Goal: Transaction & Acquisition: Purchase product/service

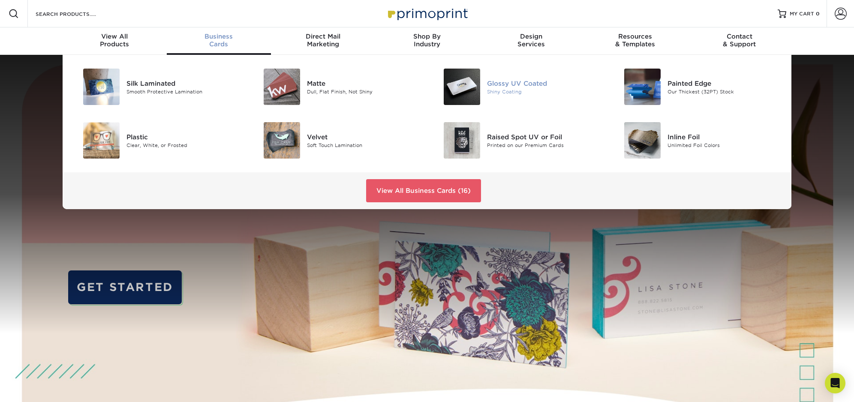
click at [507, 86] on div "Glossy UV Coated" at bounding box center [544, 82] width 114 height 9
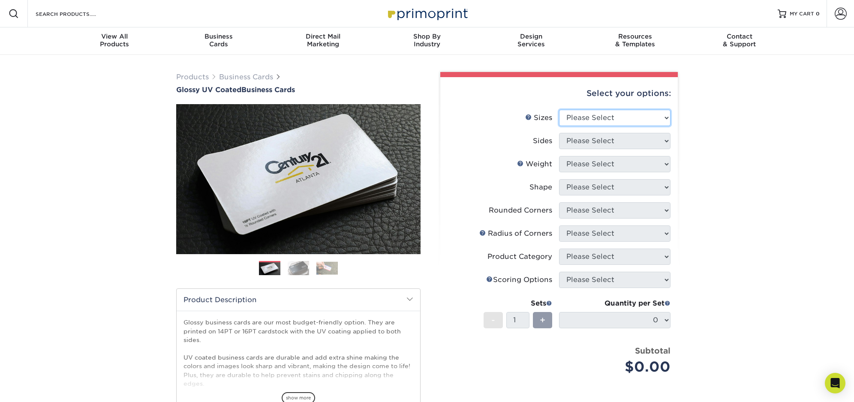
select select "1.50x3.50"
select select "32d3c223-f82c-492b-b915-ba065a00862f"
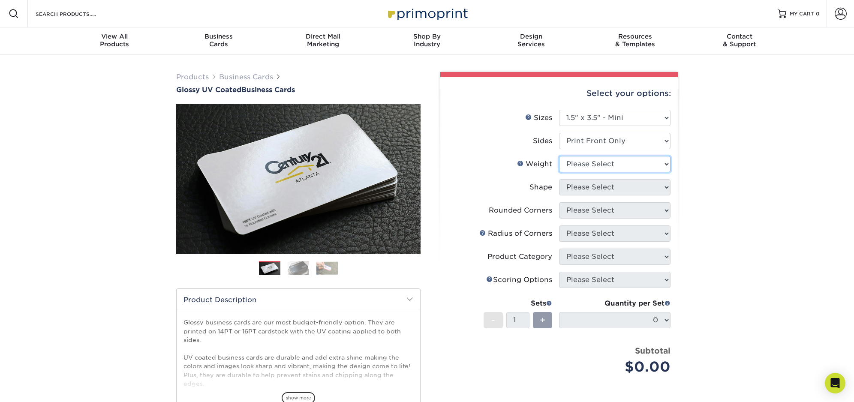
select select "16PT"
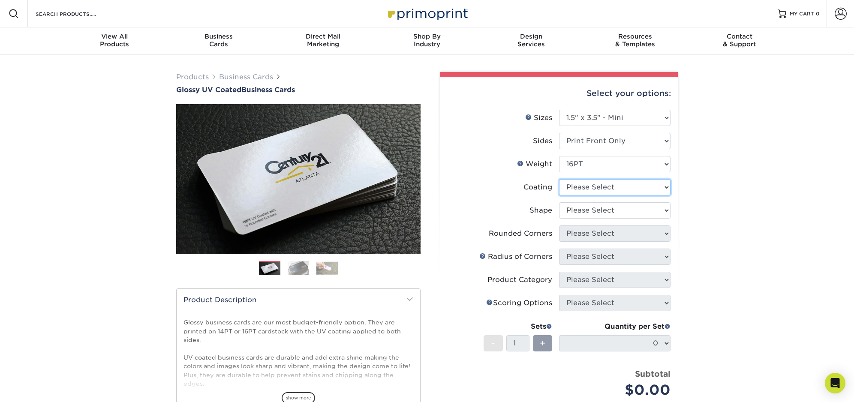
select select "1e8116af-acfc-44b1-83dc-8181aa338834"
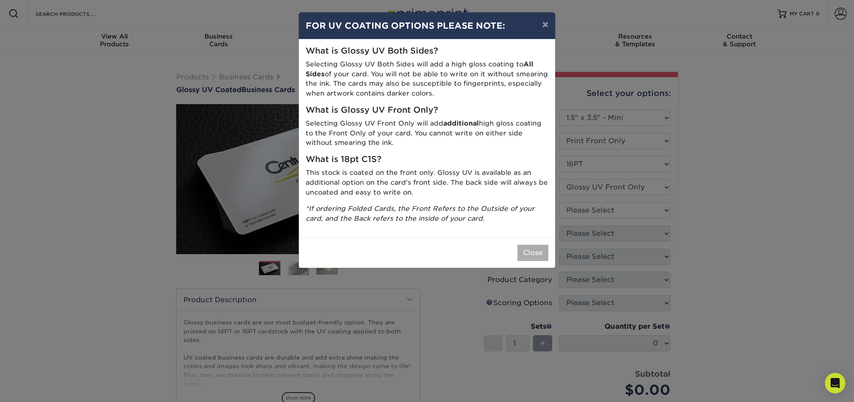
click at [531, 247] on button "Close" at bounding box center [532, 253] width 31 height 16
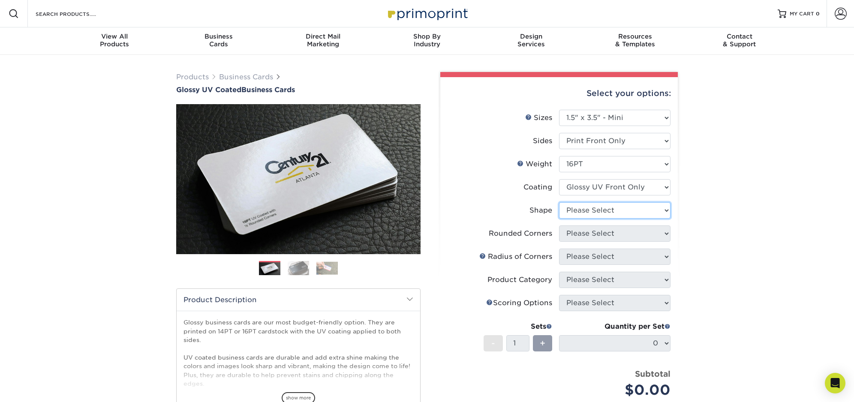
select select "standard"
select select "0"
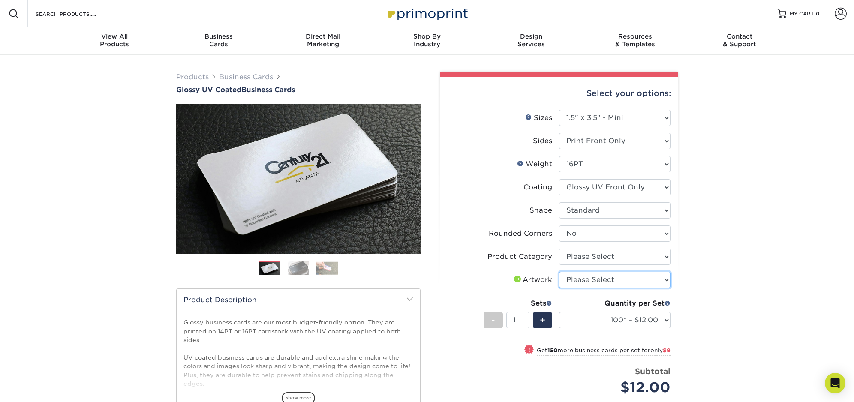
select select "upload"
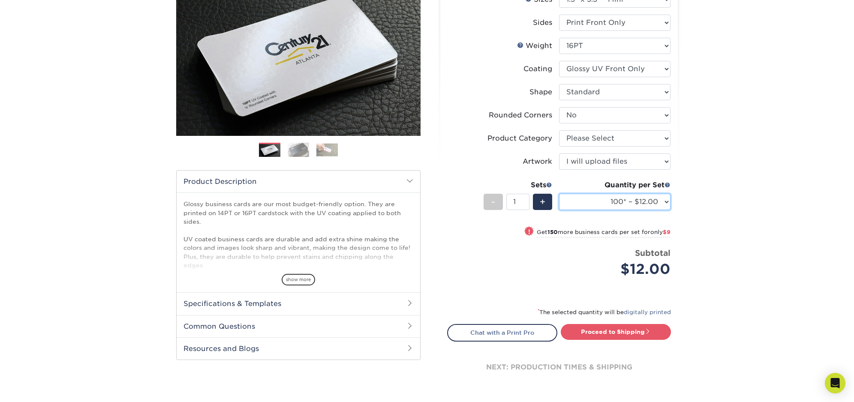
scroll to position [119, 0]
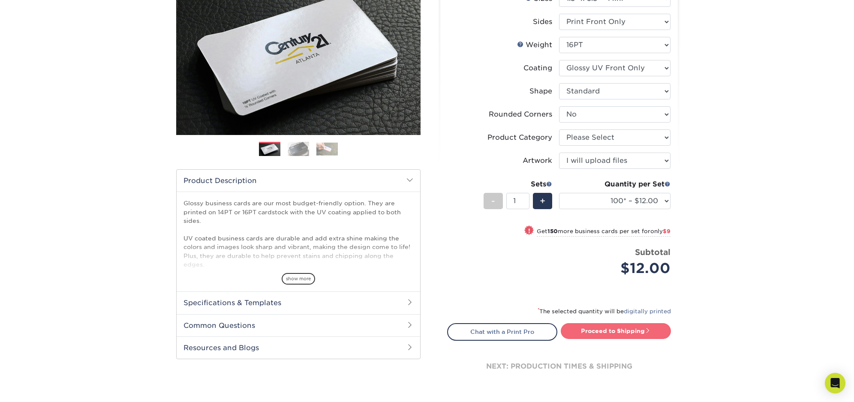
click at [616, 331] on link "Proceed to Shipping" at bounding box center [616, 330] width 110 height 15
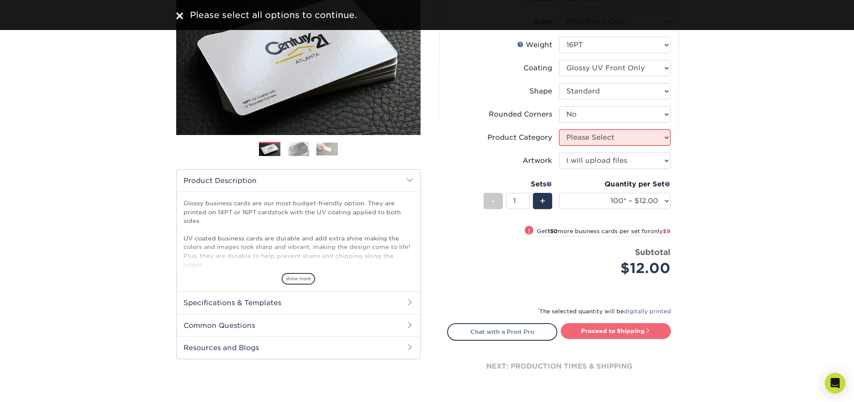
click at [617, 330] on link "Proceed to Shipping" at bounding box center [616, 330] width 110 height 15
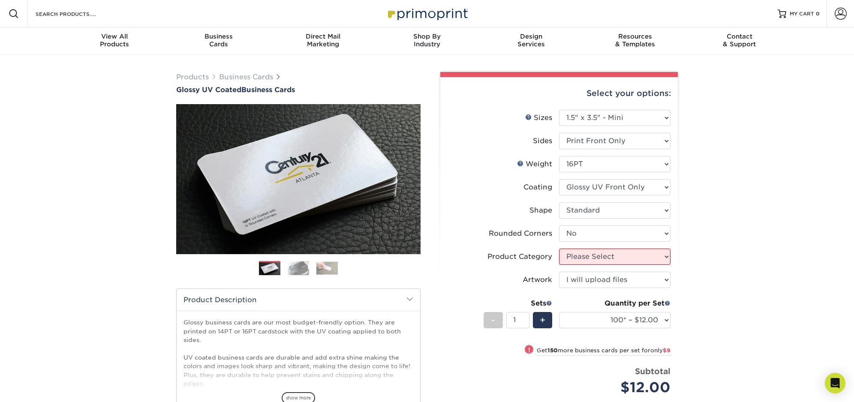
scroll to position [0, 0]
select select "3b5148f1-0588-4f88-a218-97bcfdce65c1"
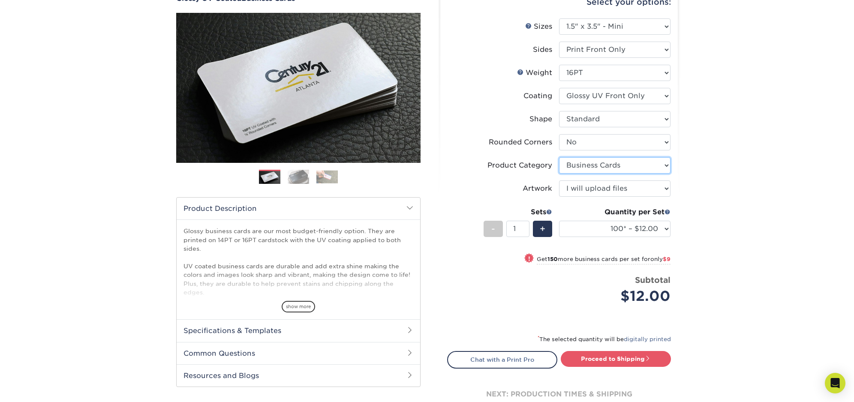
scroll to position [95, 0]
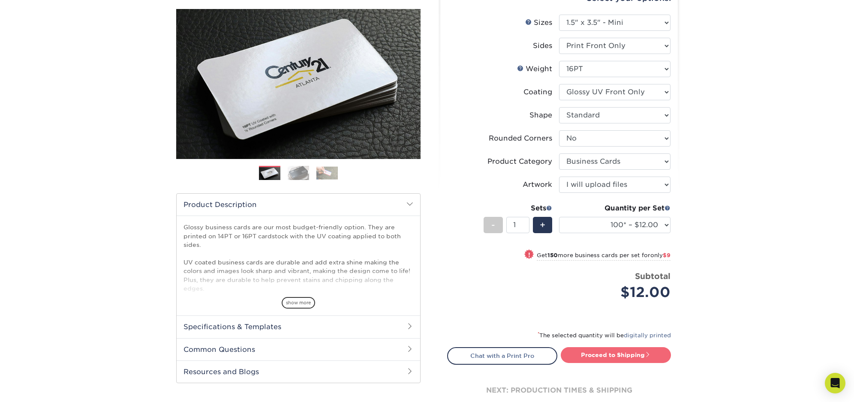
click at [619, 354] on link "Proceed to Shipping" at bounding box center [616, 354] width 110 height 15
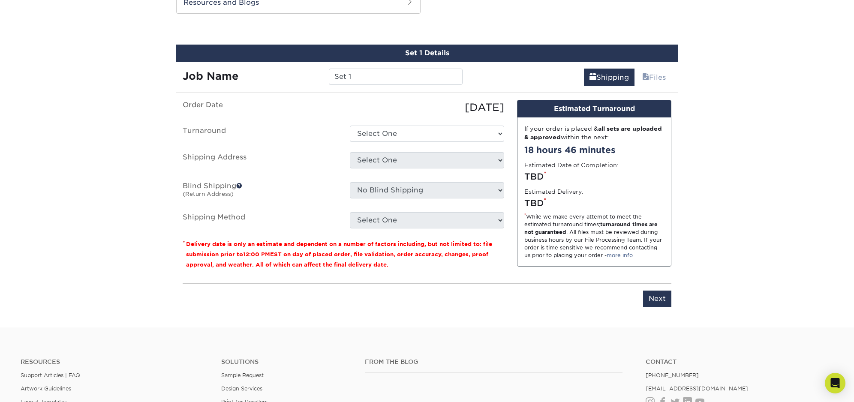
scroll to position [465, 0]
select select "2286ab4c-0753-4aaa-bad3-c6e8d6cd8049"
select select "newaddress"
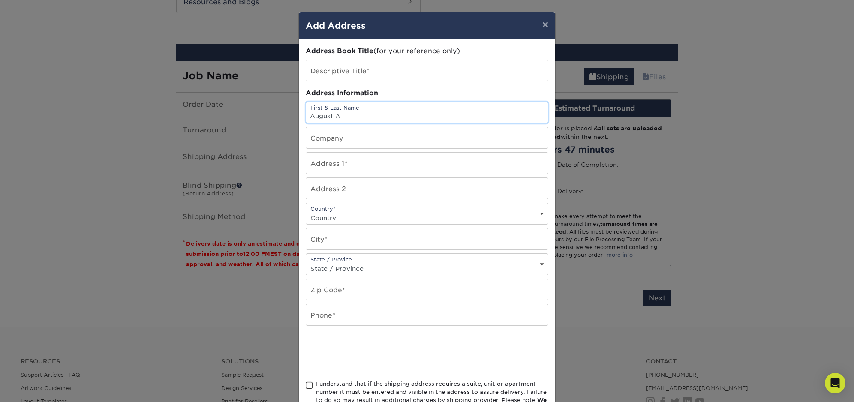
type input "August A"
type input "34584"
click at [363, 209] on div "Country* Country United States Canada ----------------------------- Afghanistan…" at bounding box center [427, 214] width 243 height 22
select select "US"
type input "Wayne"
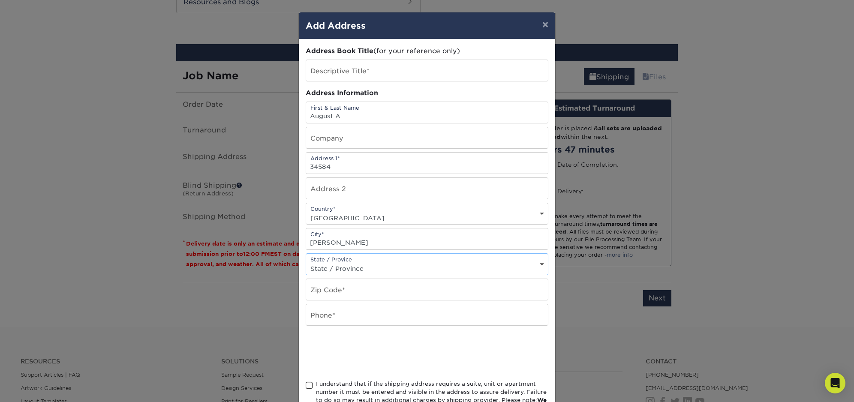
select select "MI"
type input "48184"
click at [377, 322] on input "6168639820" at bounding box center [427, 314] width 242 height 21
type input "616-446-2873"
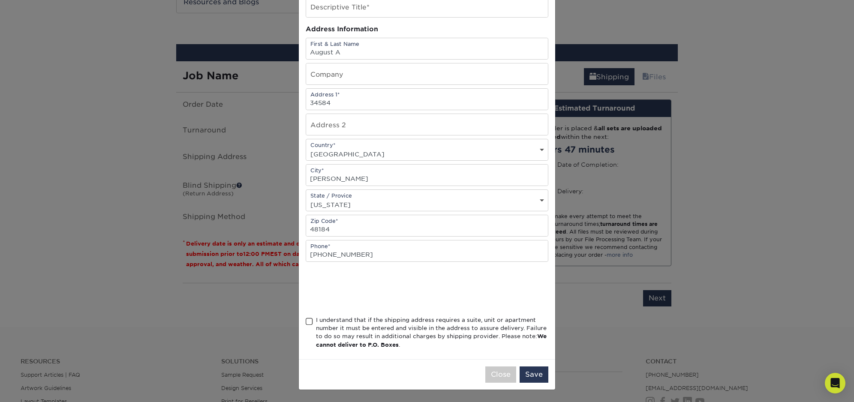
scroll to position [66, 0]
click at [309, 323] on span at bounding box center [309, 322] width 7 height 8
click at [0, 0] on input "I understand that if the shipping address requires a suite, unit or apartment n…" at bounding box center [0, 0] width 0 height 0
click at [363, 105] on input "34584" at bounding box center [427, 99] width 242 height 21
type input "34584 Elm St"
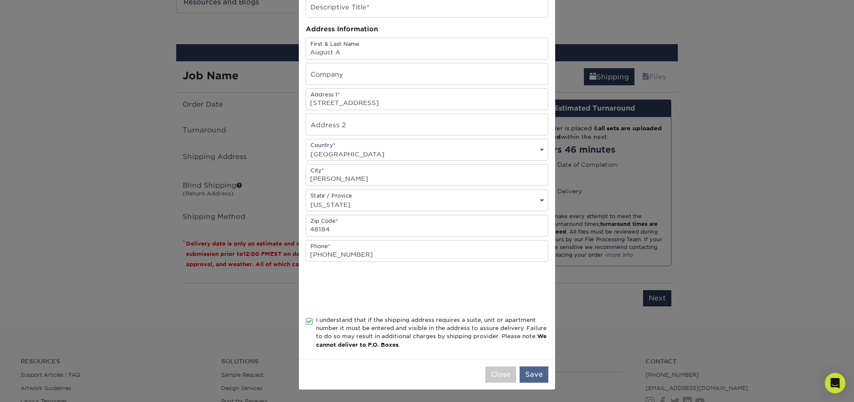
click at [530, 374] on button "Save" at bounding box center [533, 374] width 29 height 16
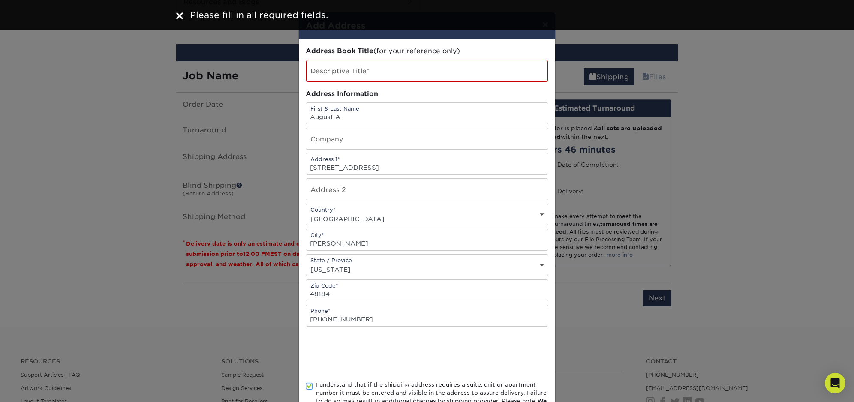
scroll to position [0, 0]
click at [372, 69] on input "text" at bounding box center [427, 71] width 242 height 22
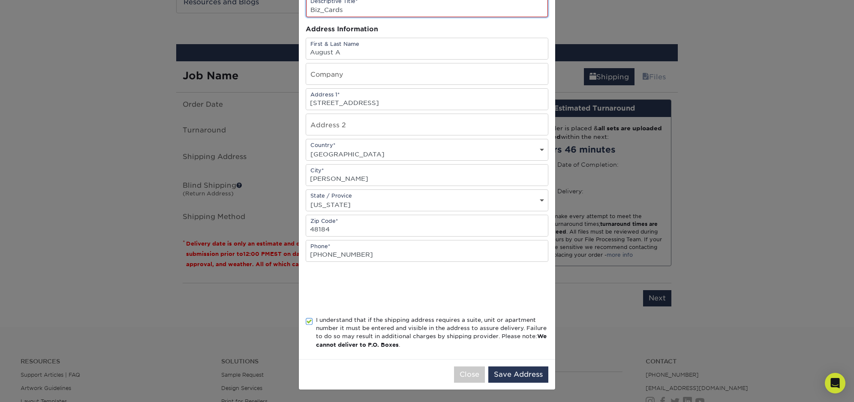
scroll to position [67, 0]
type input "Biz_Cards"
click at [517, 375] on button "Save Address" at bounding box center [518, 374] width 60 height 16
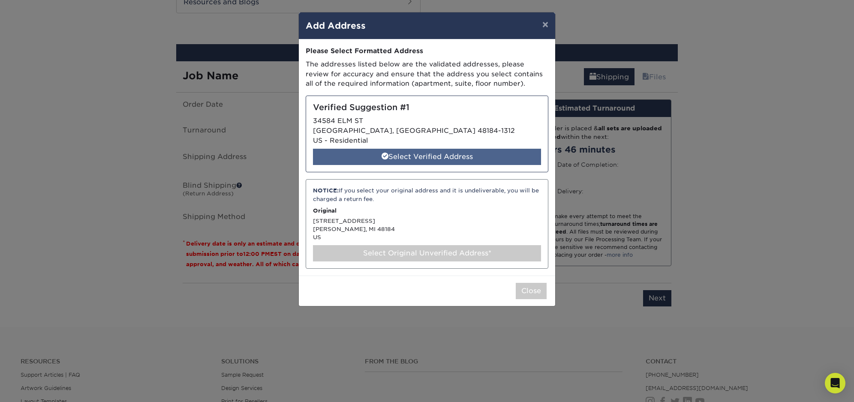
click at [418, 154] on div "Select Verified Address" at bounding box center [427, 157] width 228 height 16
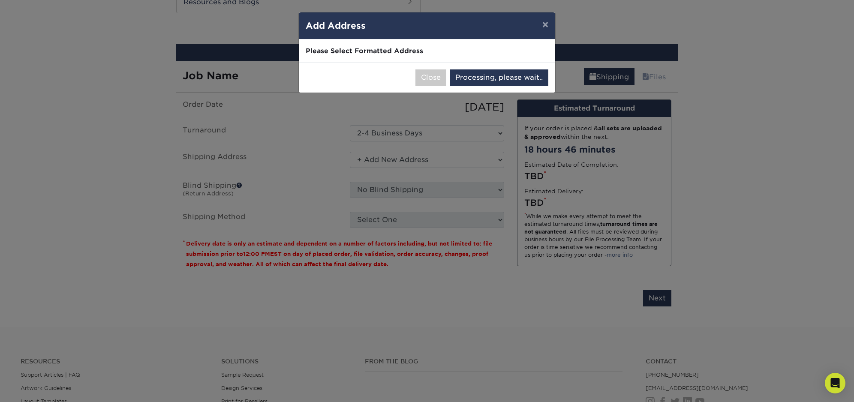
select select "286635"
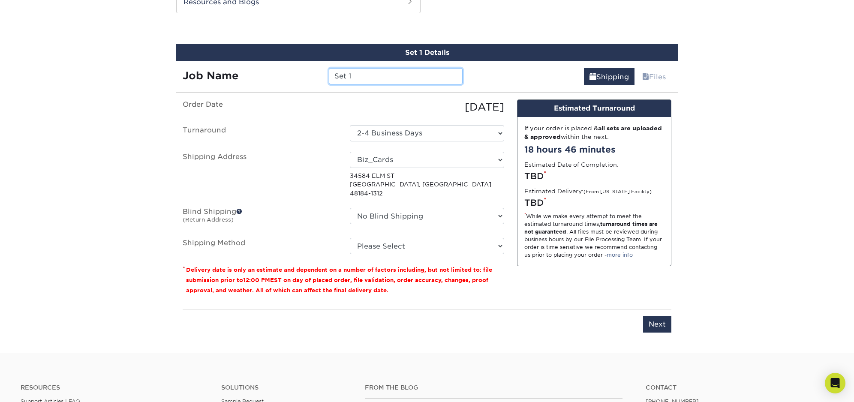
click at [366, 77] on input "Set 1" at bounding box center [395, 76] width 133 height 16
type input "Biz_Cards_Astra"
click at [659, 76] on link "Files" at bounding box center [653, 76] width 35 height 17
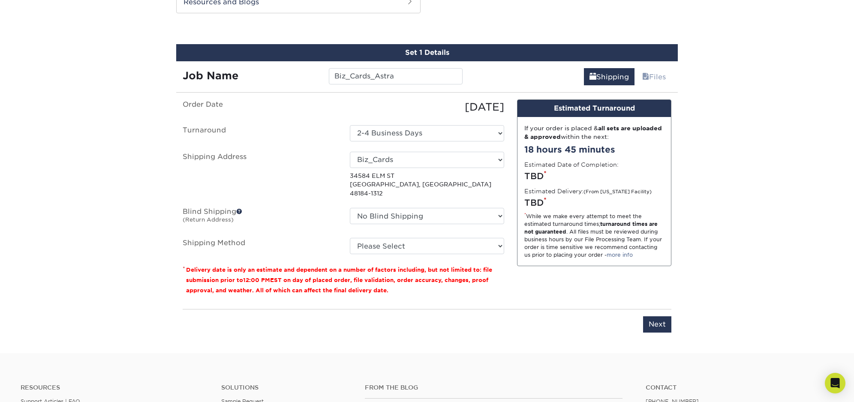
scroll to position [459, 0]
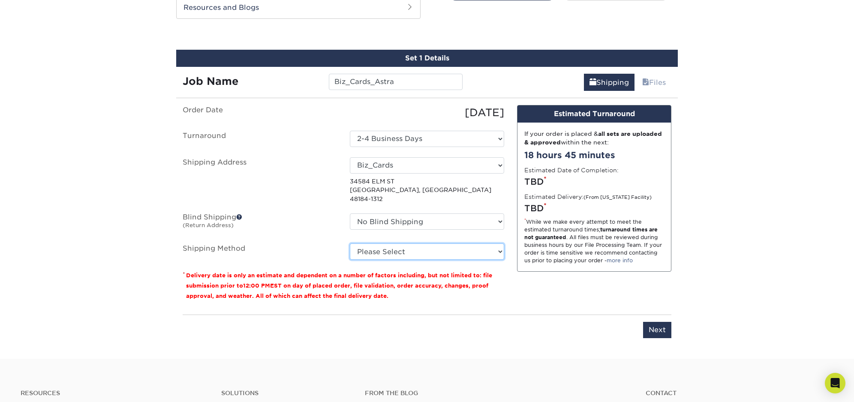
select select "03"
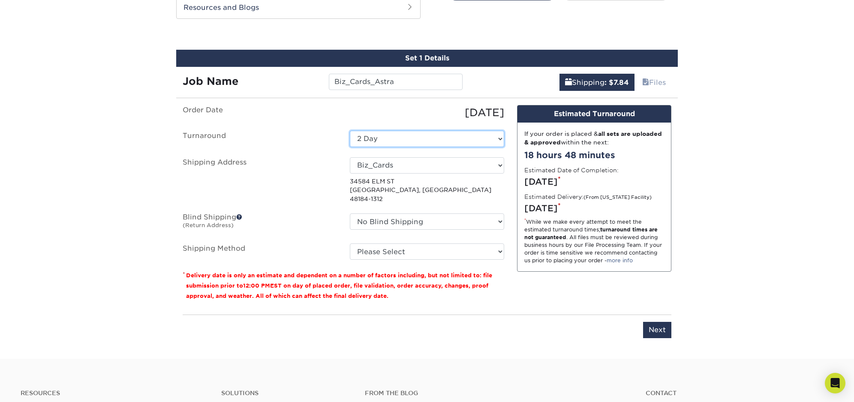
select select "5025f22b-f282-4655-a43e-d97112c365e9"
select select "03"
select select "2286ab4c-0753-4aaa-bad3-c6e8d6cd8049"
click at [659, 323] on input "Next" at bounding box center [657, 330] width 28 height 16
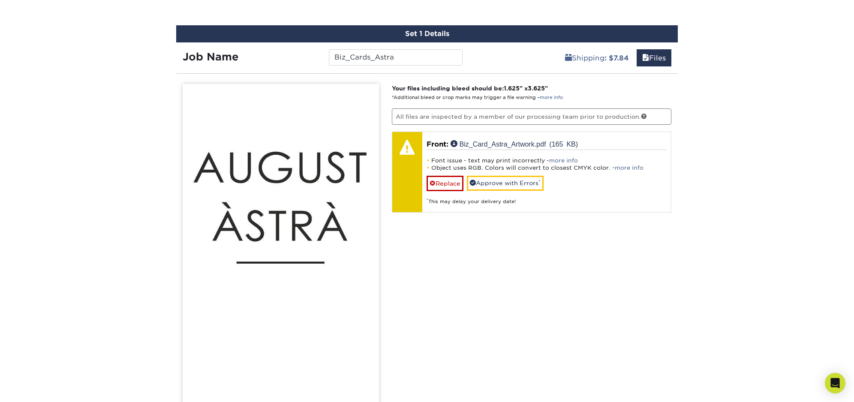
scroll to position [447, 0]
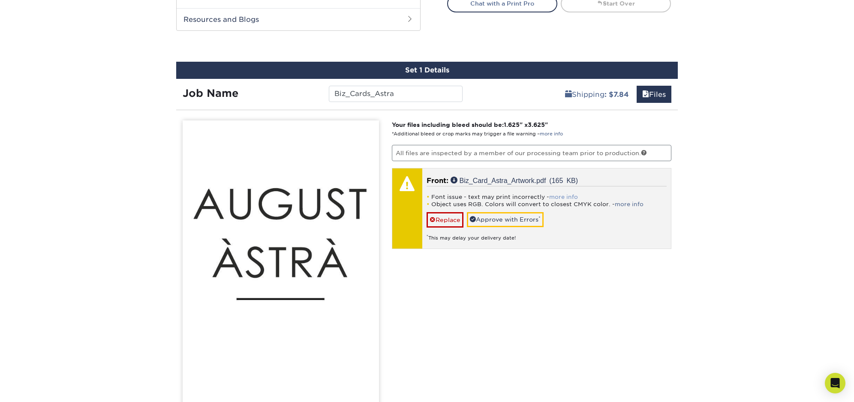
click at [559, 196] on link "more info" at bounding box center [563, 197] width 29 height 6
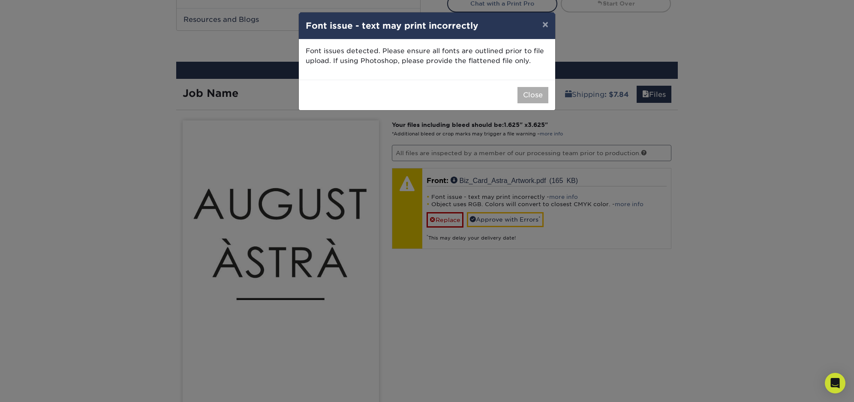
click at [529, 97] on button "Close" at bounding box center [532, 95] width 31 height 16
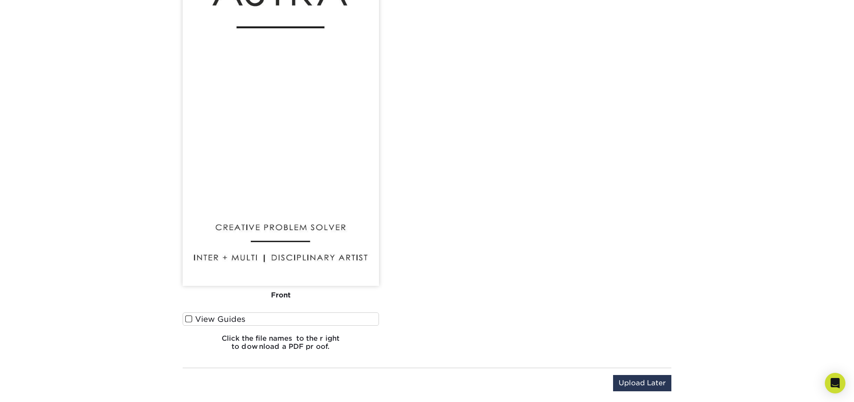
scroll to position [727, 0]
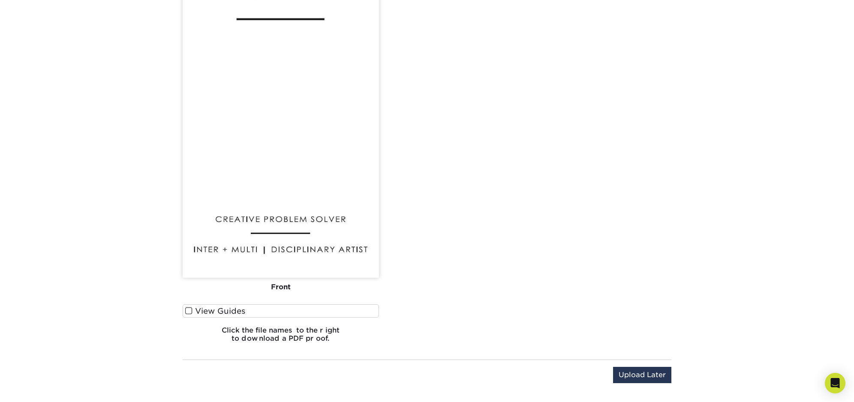
click at [186, 310] on span at bounding box center [188, 311] width 7 height 8
click at [0, 0] on input "View Guides" at bounding box center [0, 0] width 0 height 0
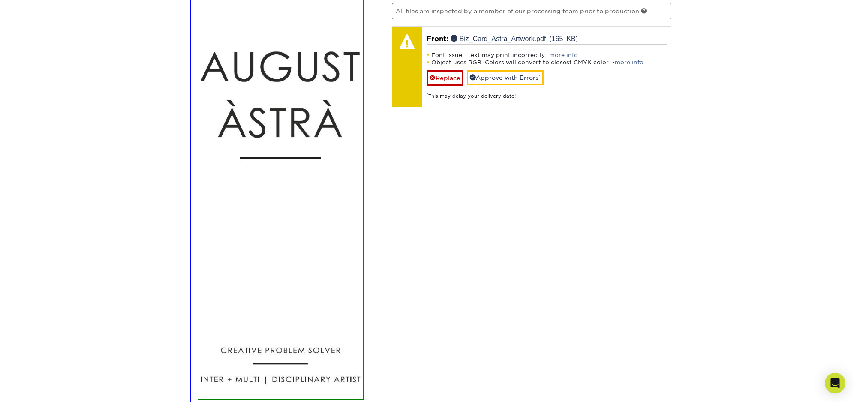
scroll to position [527, 0]
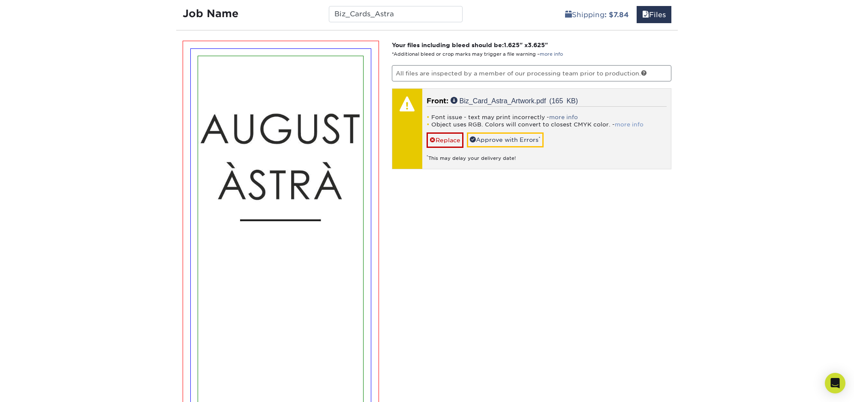
click at [618, 125] on link "more info" at bounding box center [629, 124] width 29 height 6
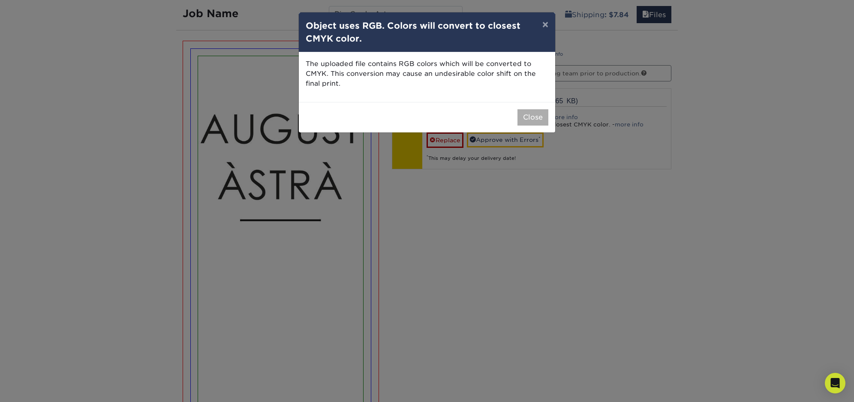
click at [531, 117] on button "Close" at bounding box center [532, 117] width 31 height 16
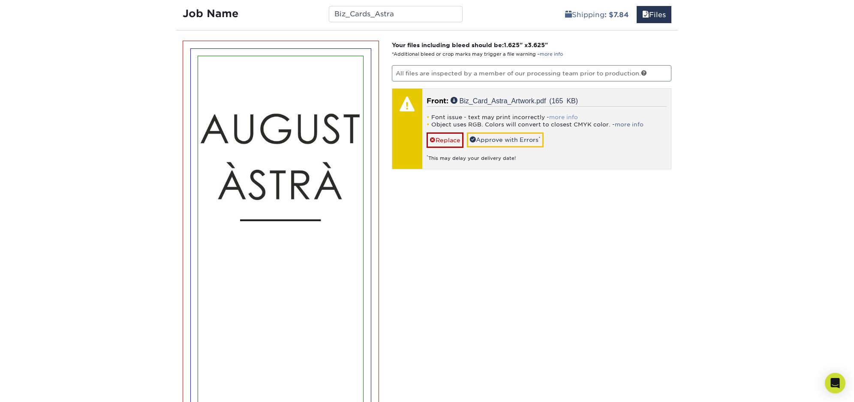
click at [563, 115] on link "more info" at bounding box center [563, 117] width 29 height 6
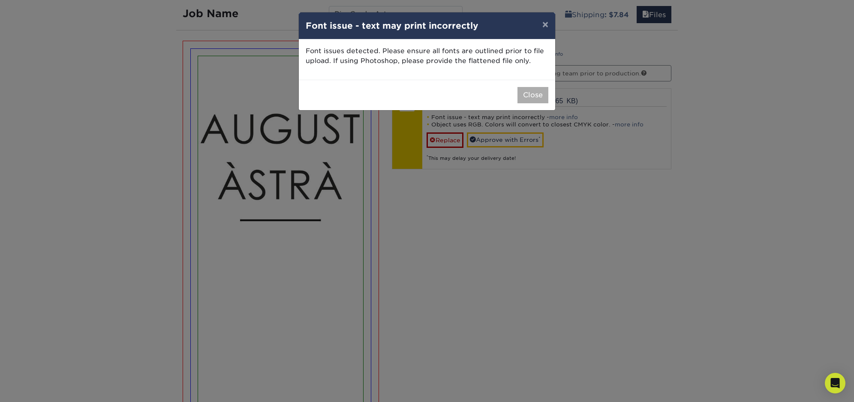
click at [533, 95] on button "Close" at bounding box center [532, 95] width 31 height 16
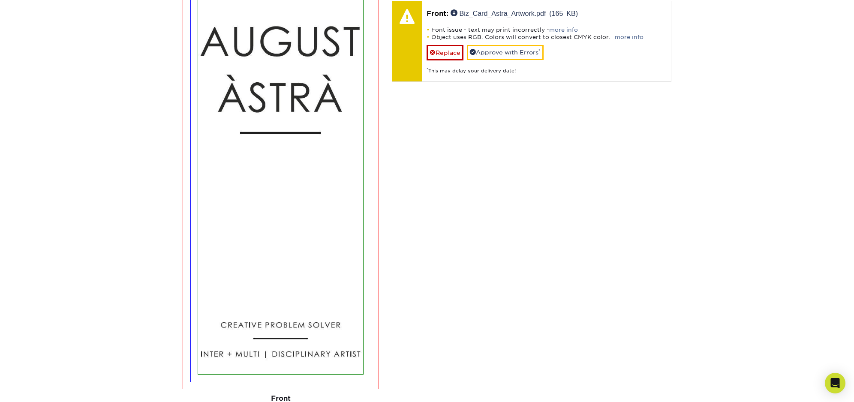
scroll to position [617, 0]
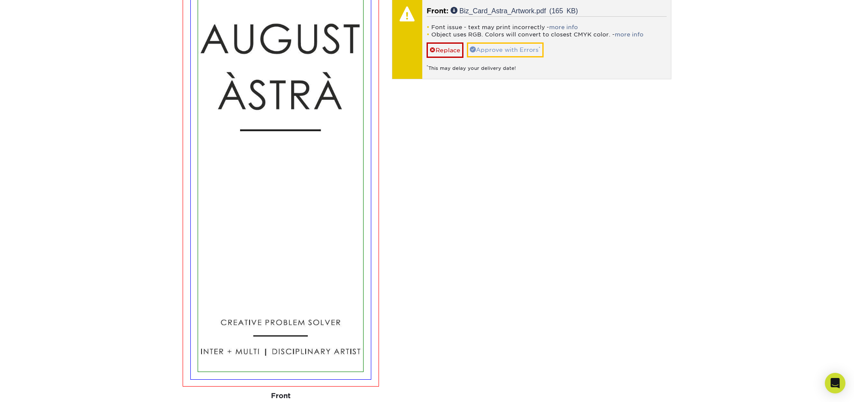
click at [492, 51] on link "Approve with Errors *" at bounding box center [505, 49] width 77 height 15
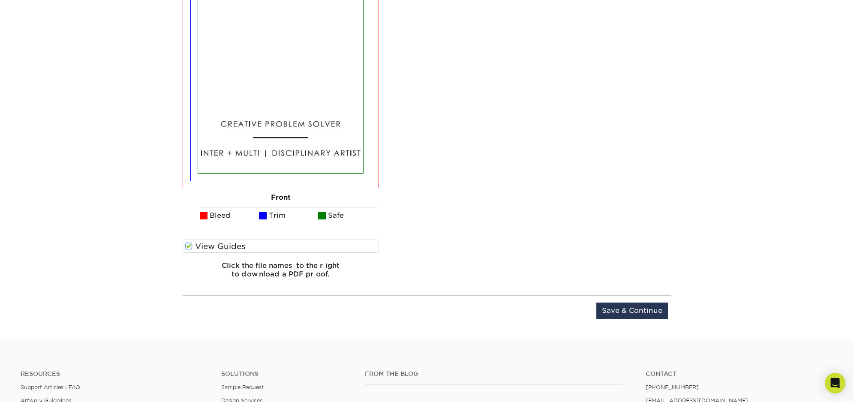
scroll to position [816, 0]
click at [639, 312] on input "Save & Continue" at bounding box center [632, 311] width 72 height 16
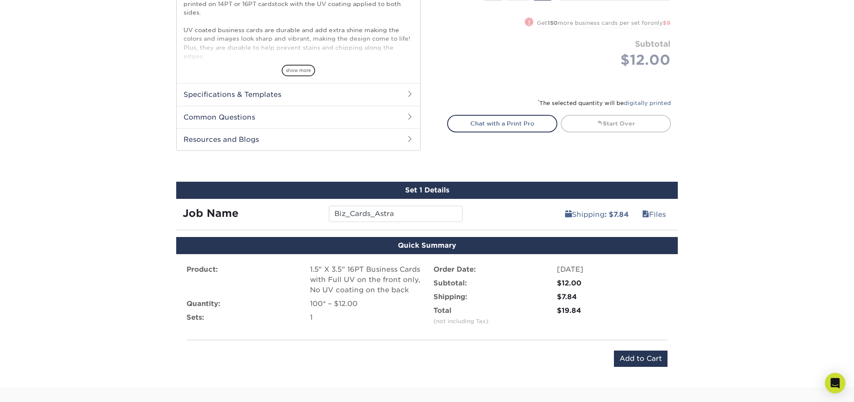
scroll to position [342, 0]
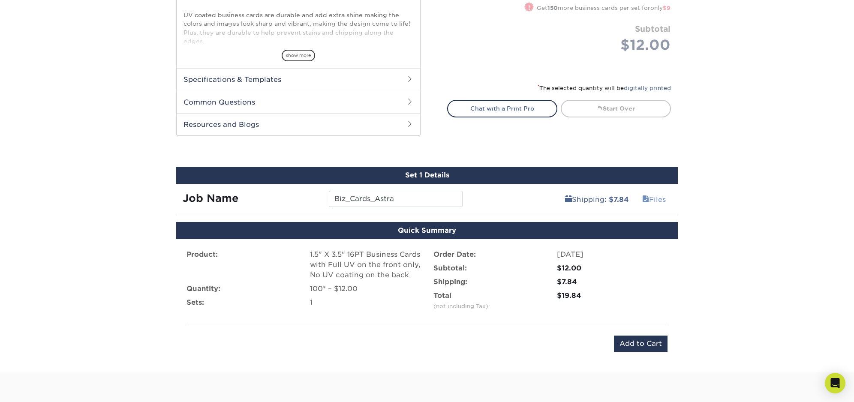
click at [653, 198] on link "Files" at bounding box center [653, 199] width 35 height 17
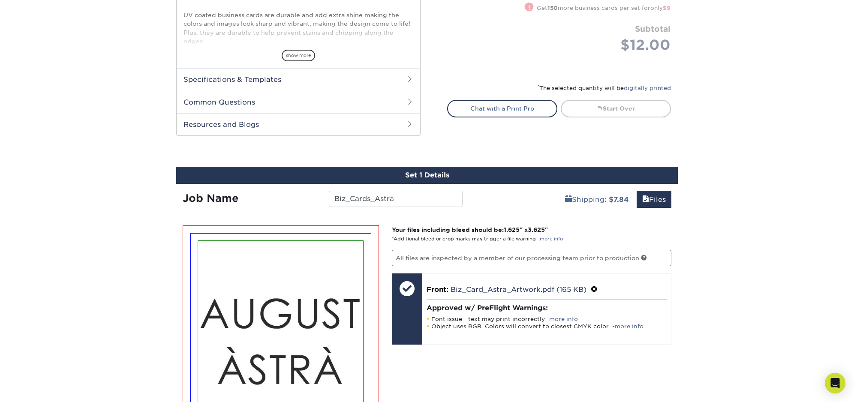
scroll to position [343, 0]
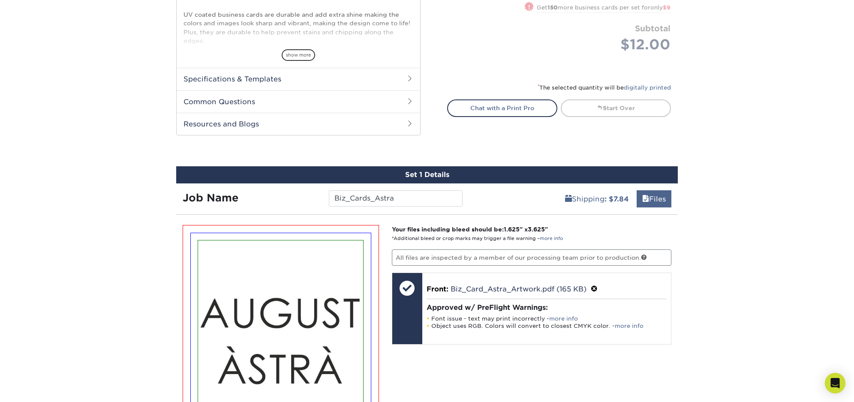
click at [654, 198] on link "Files" at bounding box center [653, 198] width 35 height 17
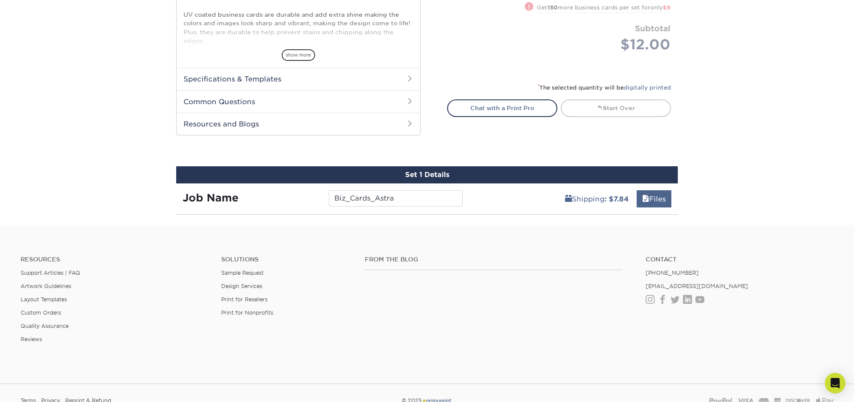
click at [654, 198] on link "Files" at bounding box center [653, 198] width 35 height 17
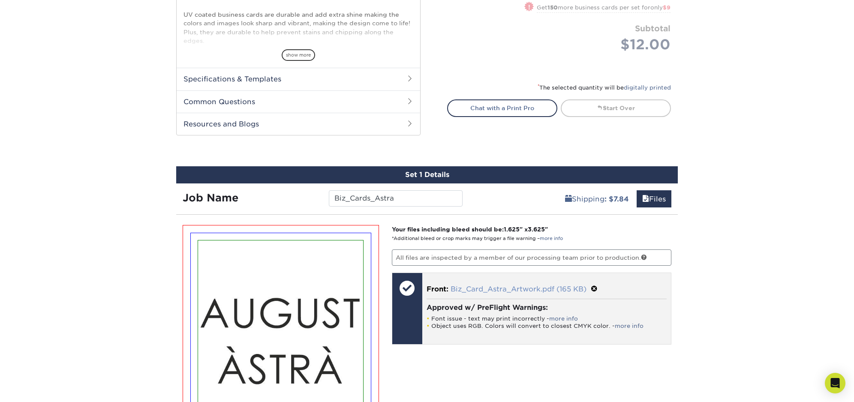
click at [468, 290] on link "Biz_Card_Astra_Artwork.pdf (165 KB)" at bounding box center [518, 289] width 136 height 8
click at [594, 288] on span at bounding box center [594, 289] width 7 height 8
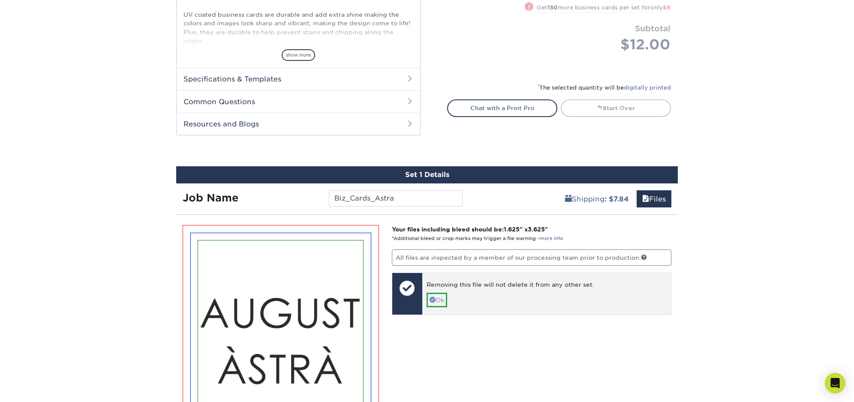
click at [437, 301] on link "Ok" at bounding box center [436, 300] width 21 height 15
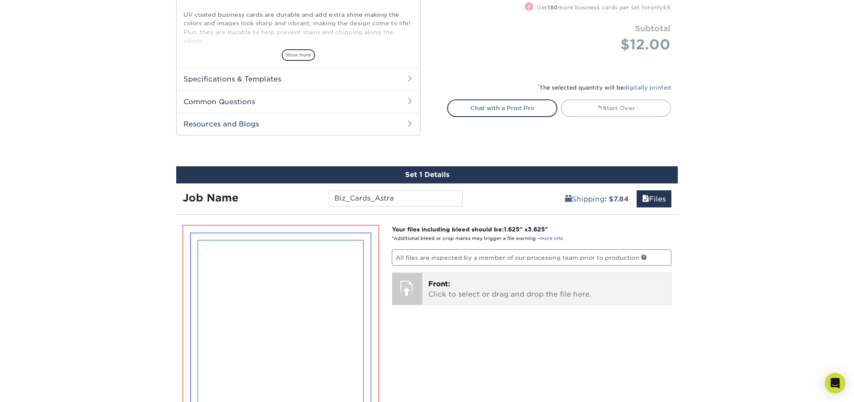
click at [413, 288] on div at bounding box center [407, 288] width 30 height 30
click at [443, 288] on p "Front: Click to select or drag and drop the file here." at bounding box center [546, 289] width 237 height 21
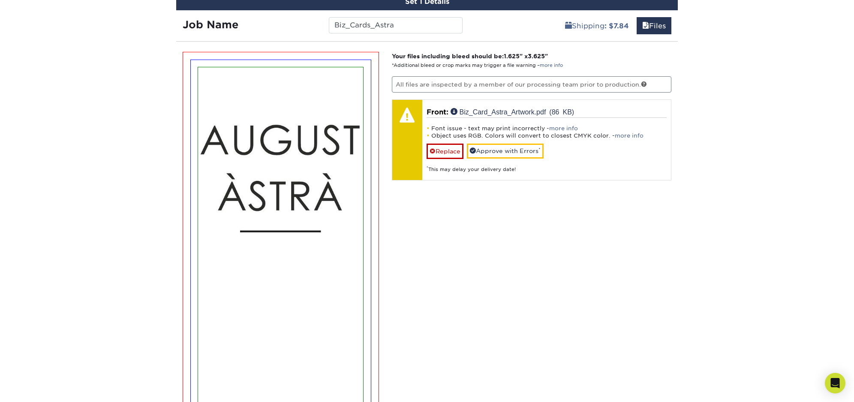
scroll to position [506, 0]
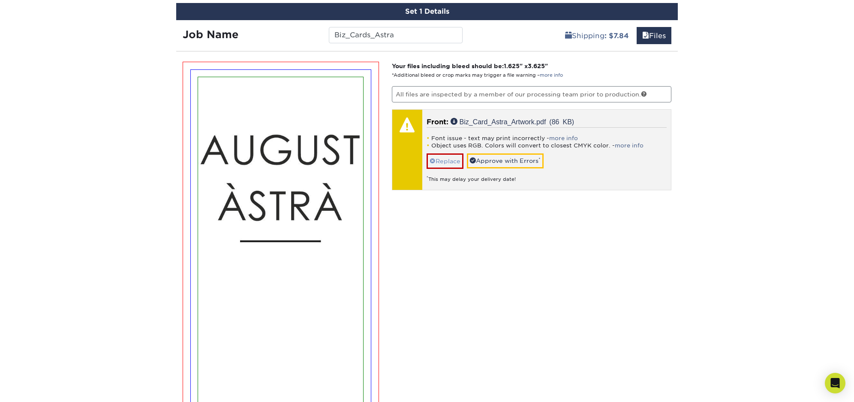
click at [444, 159] on link "Replace" at bounding box center [444, 160] width 37 height 15
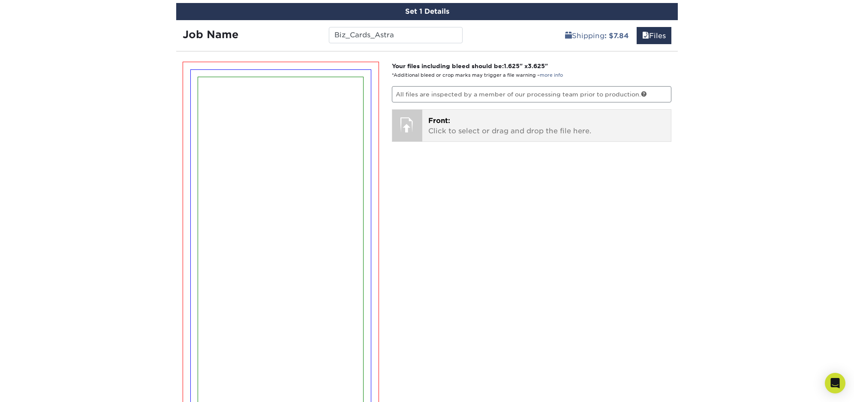
click at [442, 129] on p "Front: Click to select or drag and drop the file here." at bounding box center [546, 126] width 237 height 21
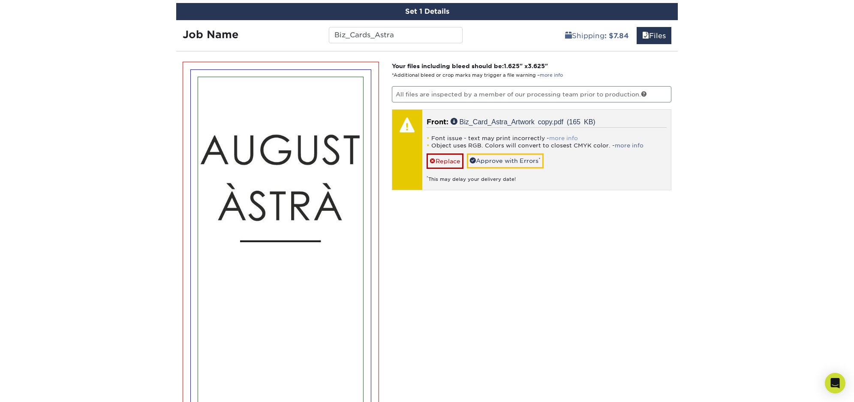
click at [557, 137] on link "more info" at bounding box center [563, 138] width 29 height 6
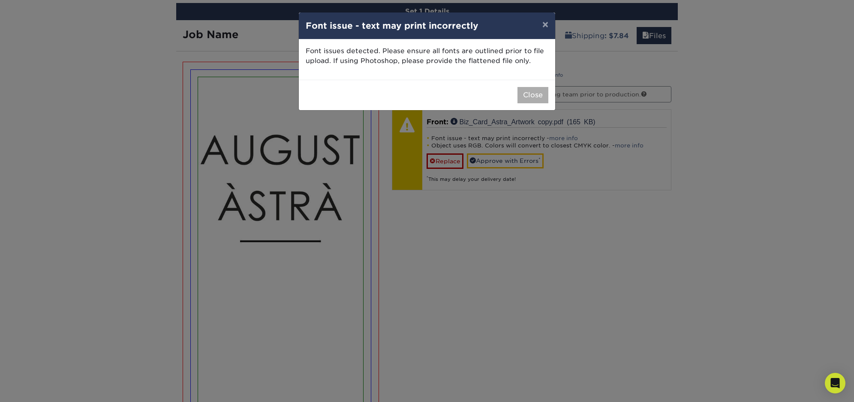
click at [534, 96] on button "Close" at bounding box center [532, 95] width 31 height 16
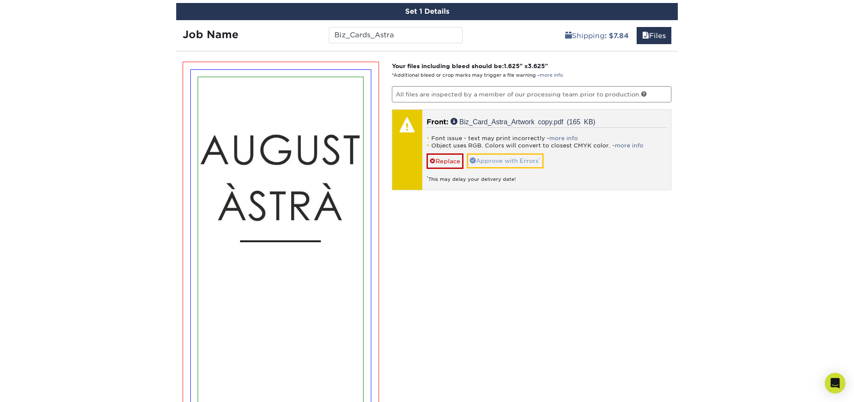
click at [528, 162] on link "Approve with Errors *" at bounding box center [505, 160] width 77 height 15
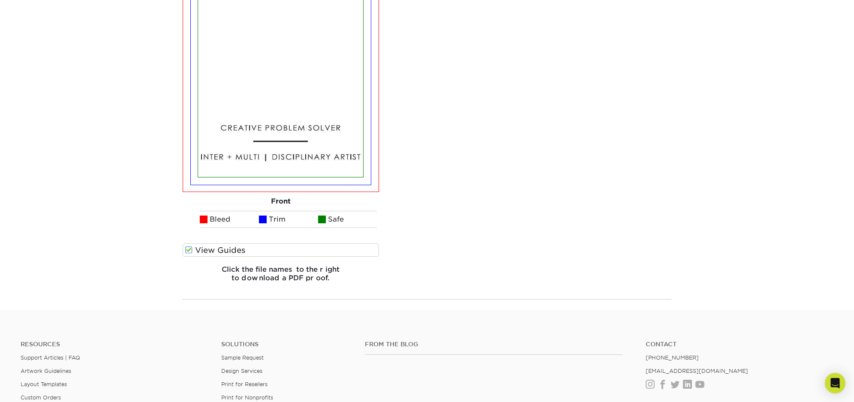
scroll to position [969, 0]
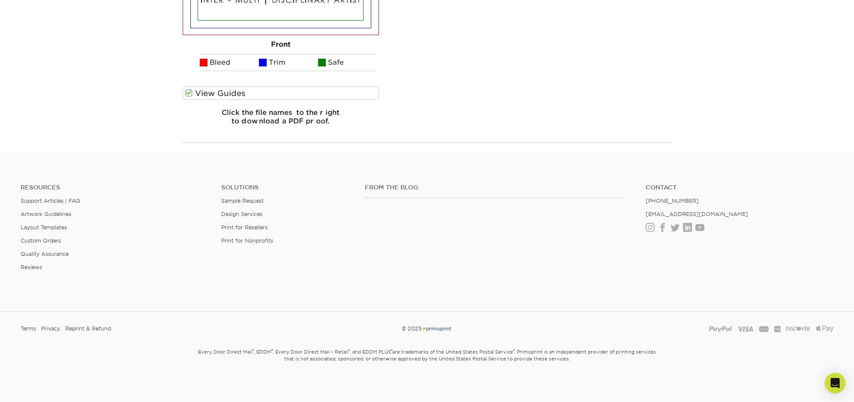
click at [188, 93] on span at bounding box center [188, 93] width 7 height 8
click at [0, 0] on input "View Guides" at bounding box center [0, 0] width 0 height 0
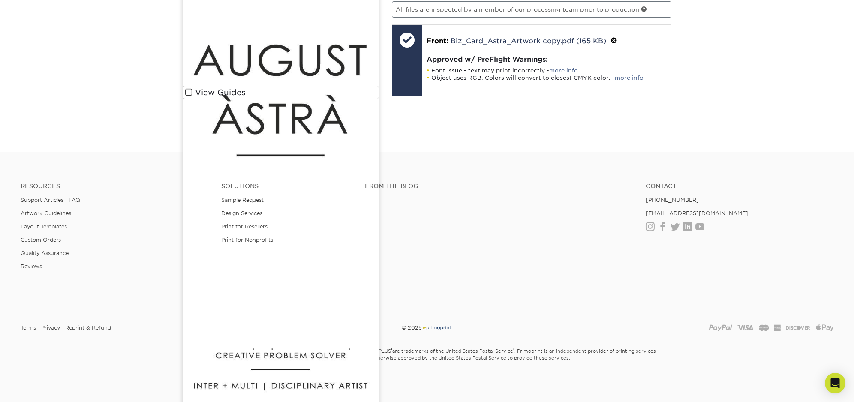
scroll to position [590, 0]
click at [556, 117] on div "Your files including bleed should be: 1.625 " x 3.625 " *Additional bleed or cr…" at bounding box center [531, 55] width 293 height 154
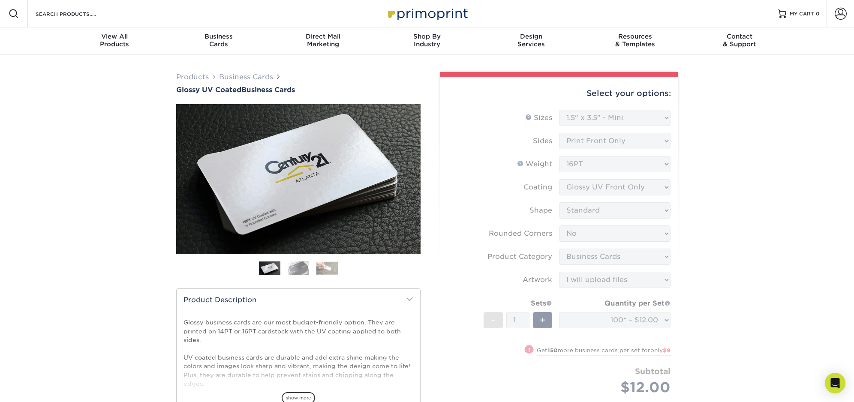
scroll to position [0, 0]
click at [805, 14] on span "MY CART" at bounding box center [801, 13] width 24 height 7
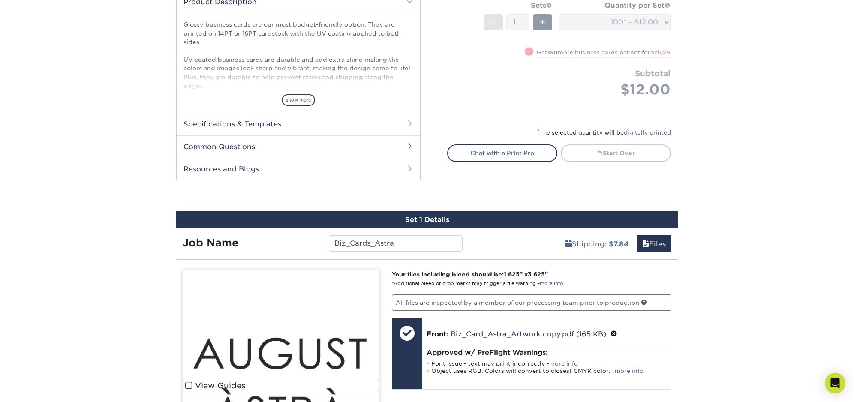
scroll to position [387, 0]
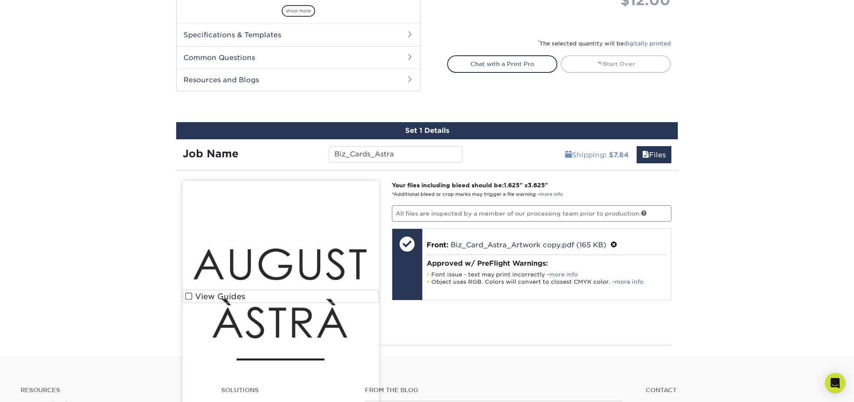
click at [582, 153] on link "Shipping : $7.84" at bounding box center [596, 154] width 75 height 17
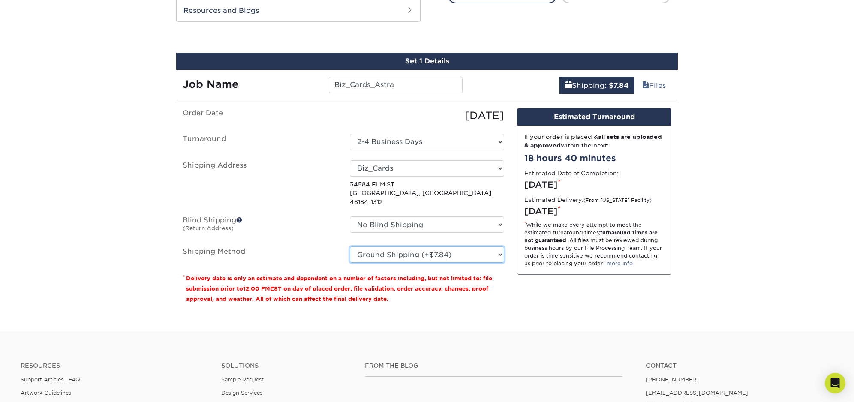
scroll to position [447, 0]
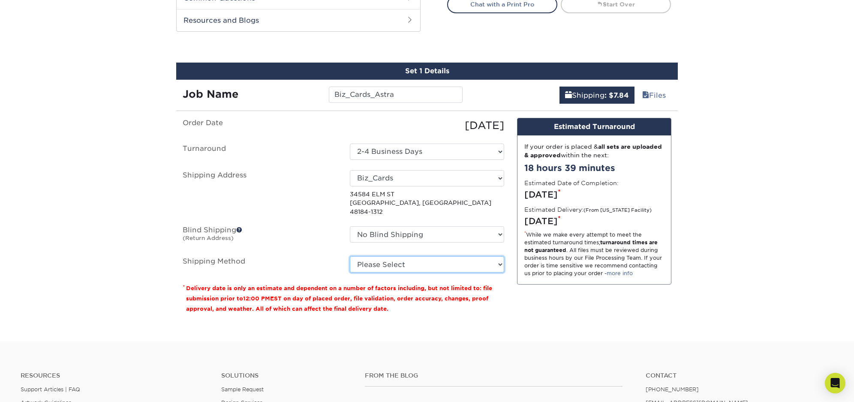
select select "03"
select select "26d81222-d2bb-410f-a9ab-86d4ea2b92e7"
select select "03"
click at [663, 96] on link "Files" at bounding box center [653, 95] width 35 height 17
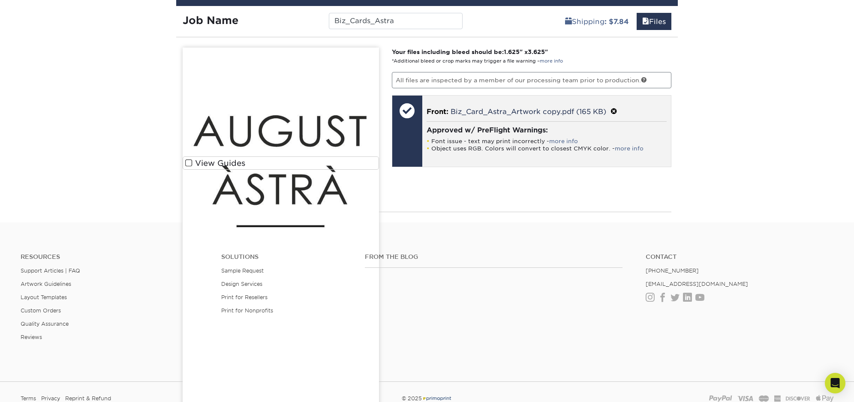
scroll to position [531, 0]
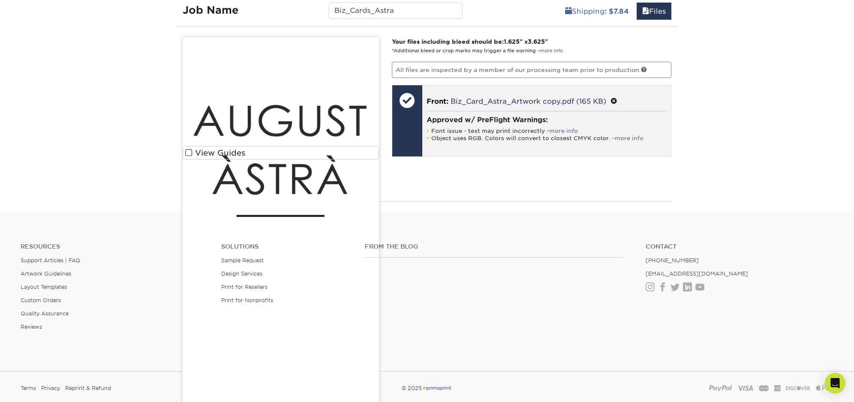
click at [405, 110] on div at bounding box center [407, 100] width 30 height 30
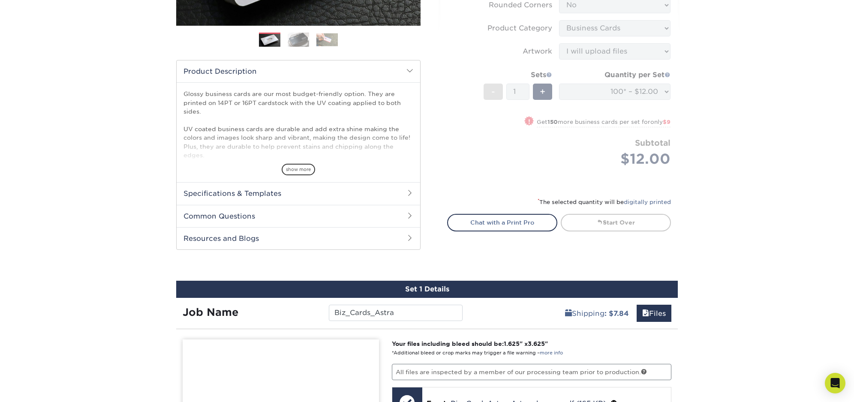
scroll to position [312, 0]
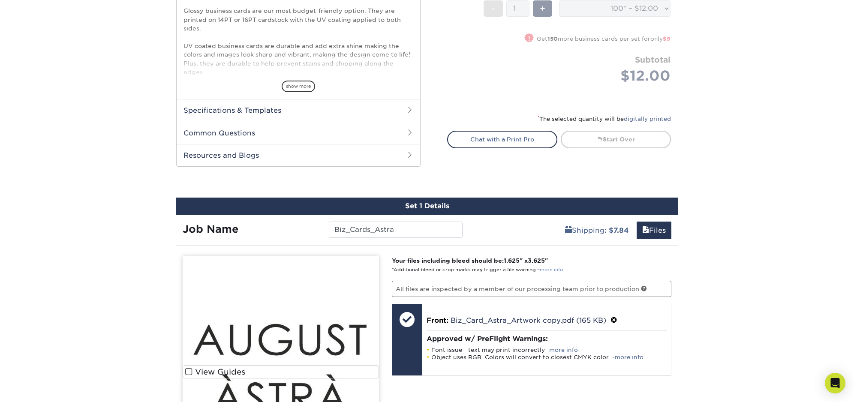
click at [552, 270] on link "more info" at bounding box center [551, 270] width 23 height 6
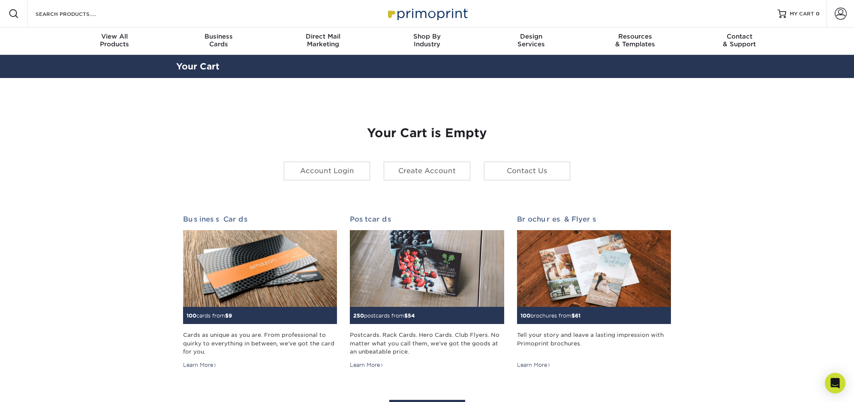
click at [237, 128] on h1 "Your Cart is Empty" at bounding box center [427, 133] width 488 height 15
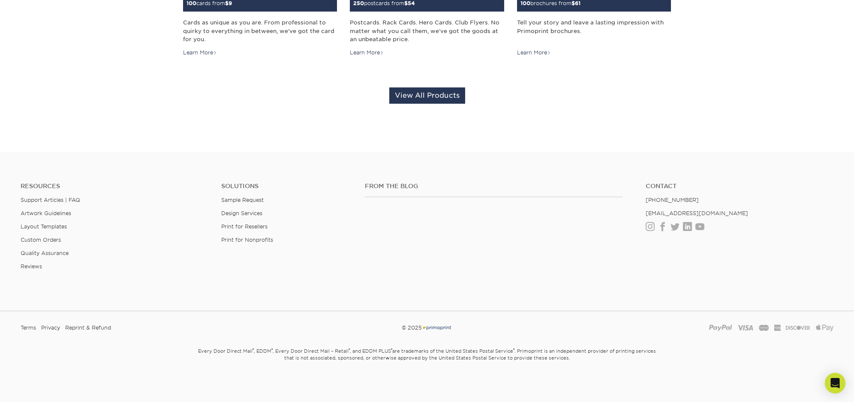
scroll to position [312, 0]
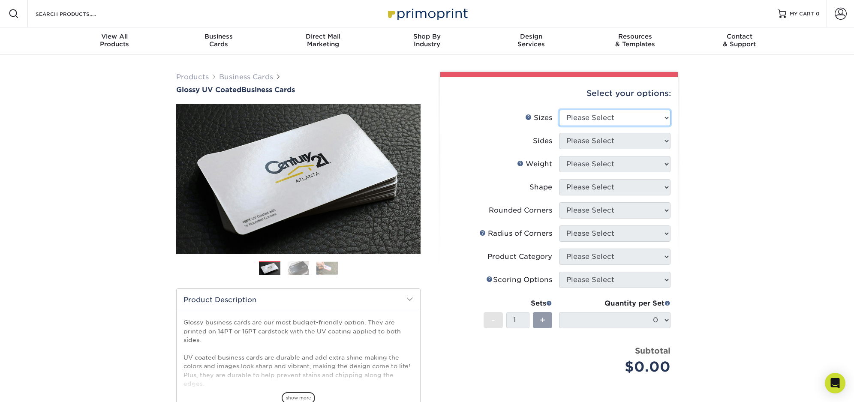
select select "1.50x3.50"
select select "32d3c223-f82c-492b-b915-ba065a00862f"
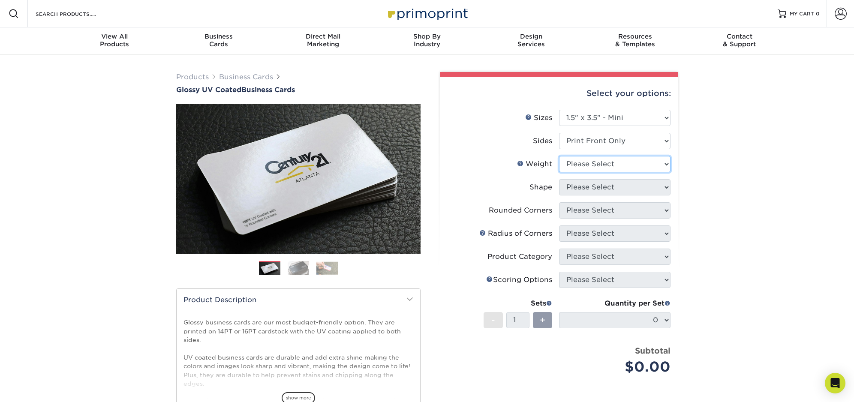
select select "16PT"
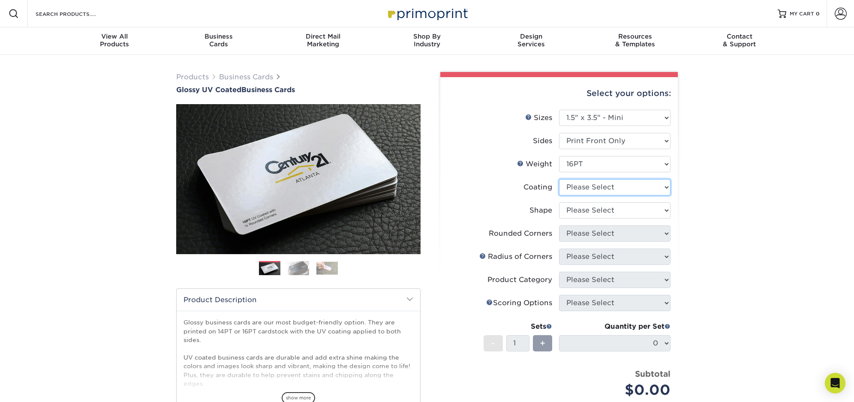
select select "1e8116af-acfc-44b1-83dc-8181aa338834"
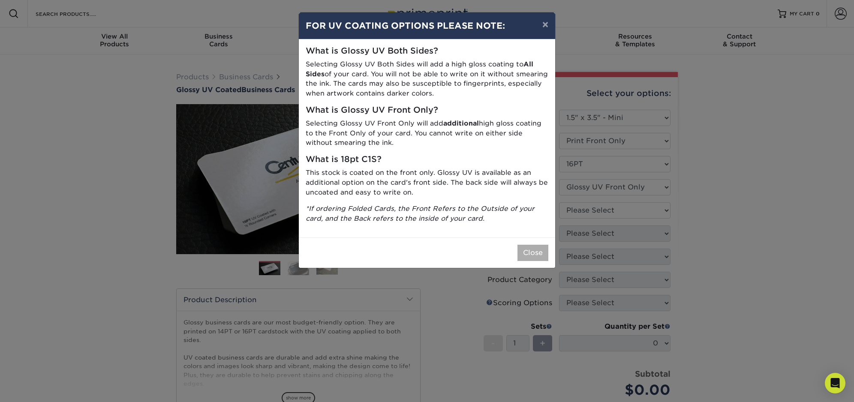
click at [535, 246] on button "Close" at bounding box center [532, 253] width 31 height 16
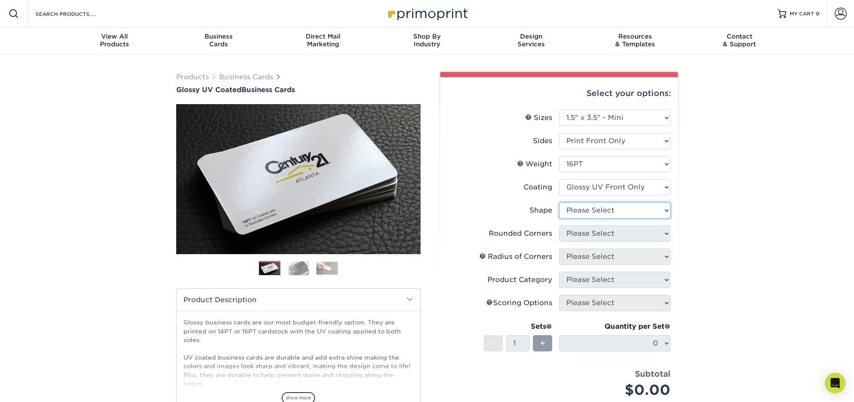
select select "standard"
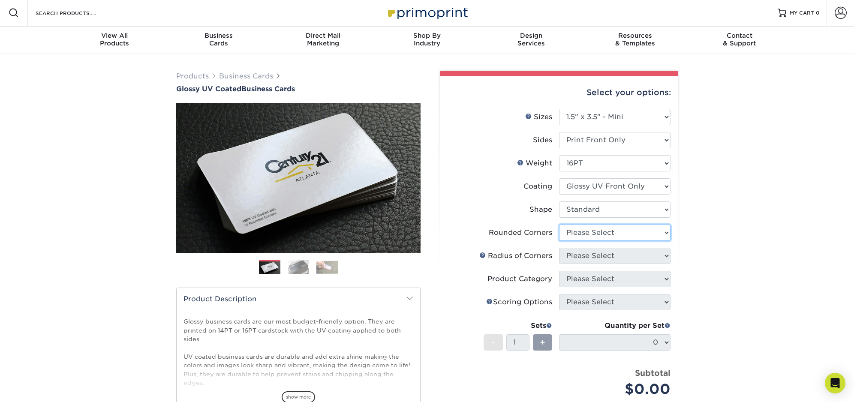
select select "0"
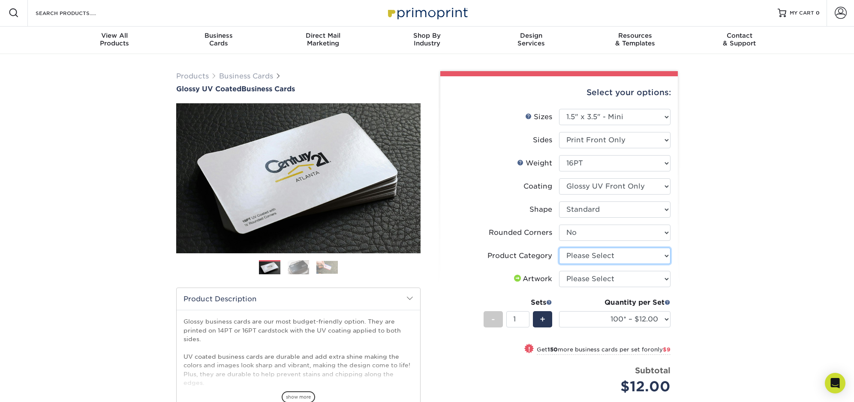
select select "3b5148f1-0588-4f88-a218-97bcfdce65c1"
select select "upload"
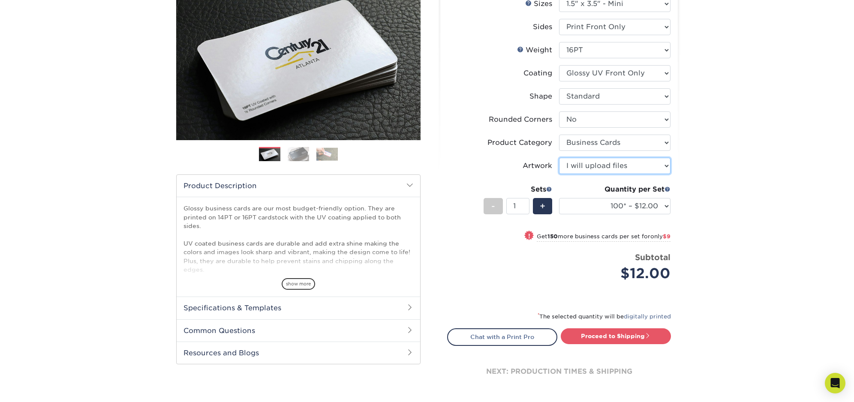
scroll to position [171, 0]
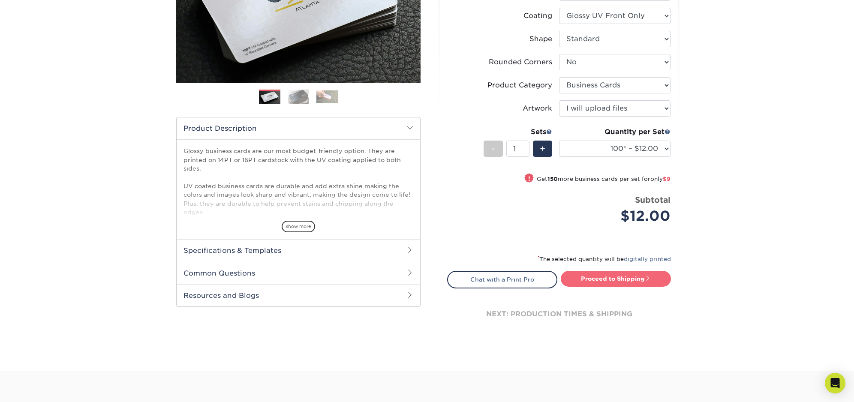
click at [606, 277] on link "Proceed to Shipping" at bounding box center [616, 278] width 110 height 15
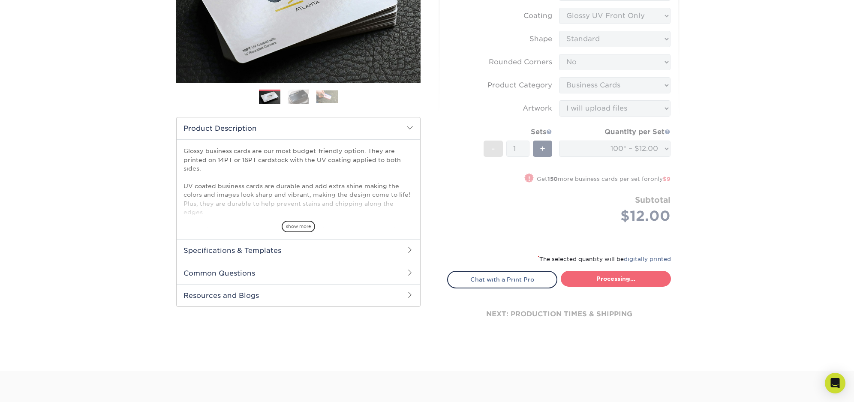
type input "Set 1"
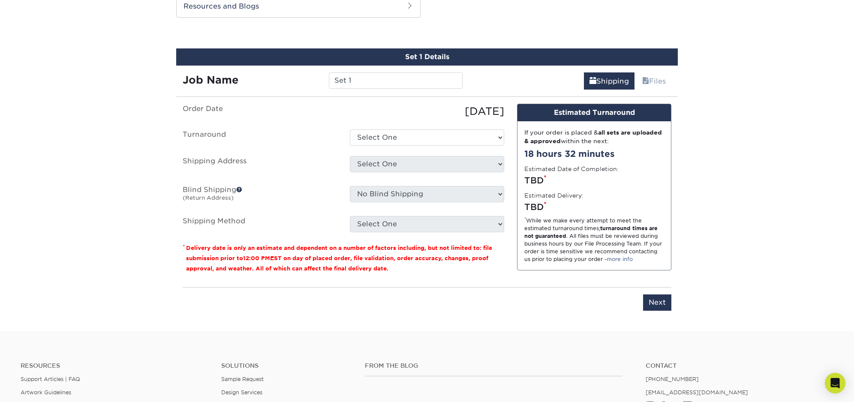
scroll to position [465, 0]
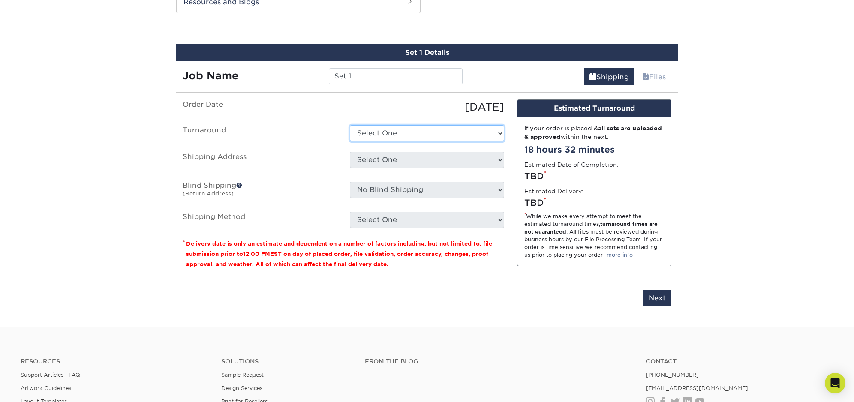
select select "2286ab4c-0753-4aaa-bad3-c6e8d6cd8049"
select select "286635"
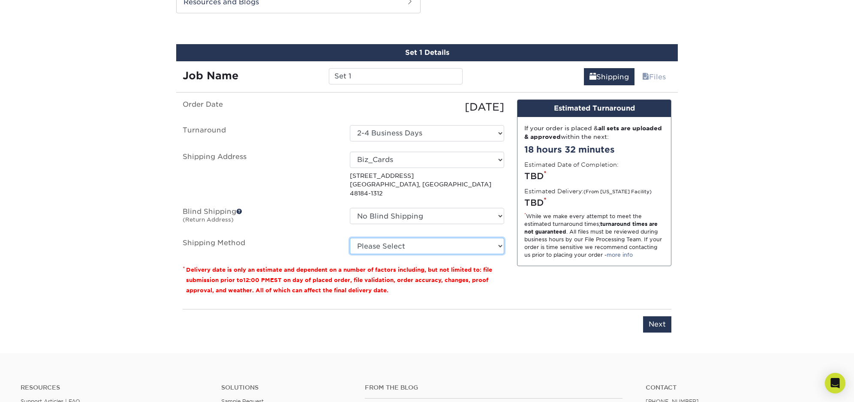
select select "03"
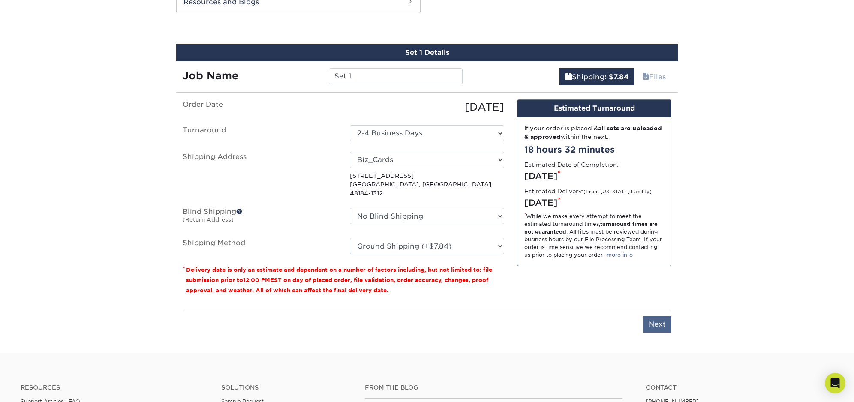
click at [656, 317] on input "Next" at bounding box center [657, 324] width 28 height 16
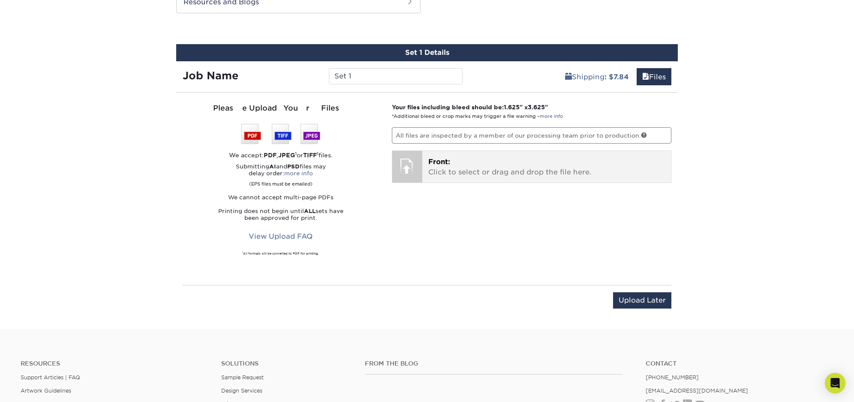
click at [428, 162] on span "Front:" at bounding box center [439, 162] width 22 height 8
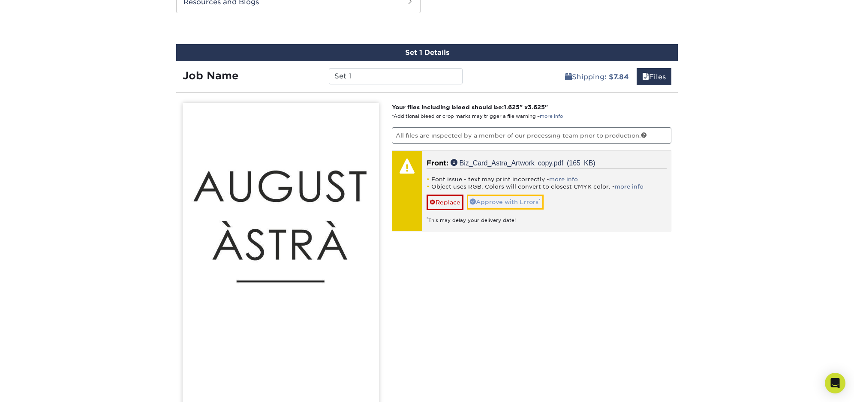
click at [519, 201] on link "Approve with Errors *" at bounding box center [505, 202] width 77 height 15
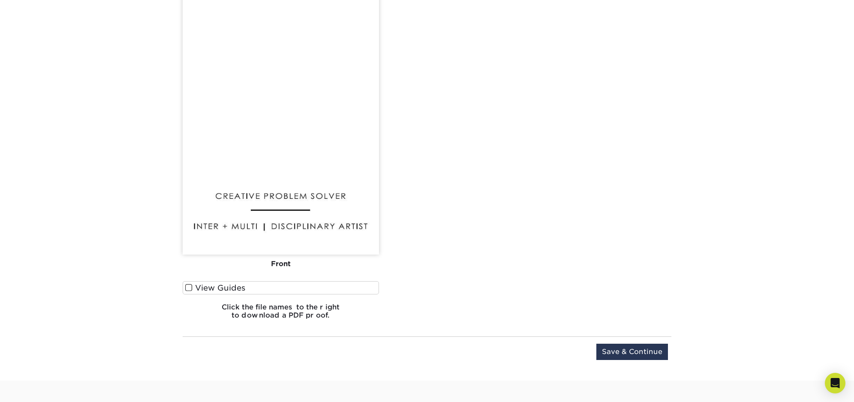
scroll to position [796, 0]
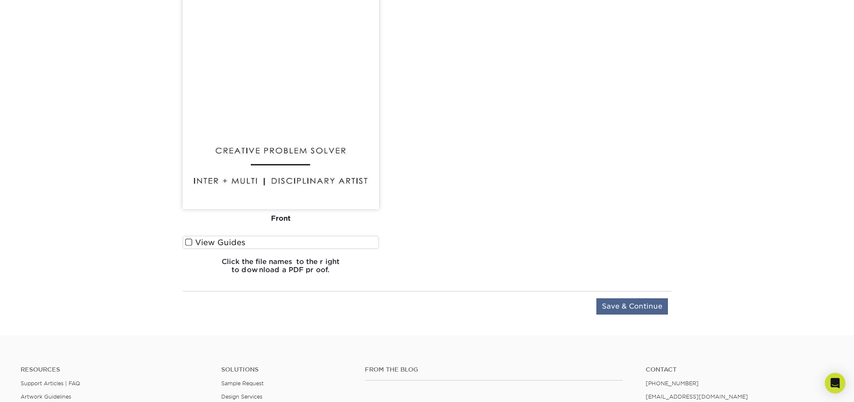
click at [635, 307] on input "Save & Continue" at bounding box center [632, 306] width 72 height 16
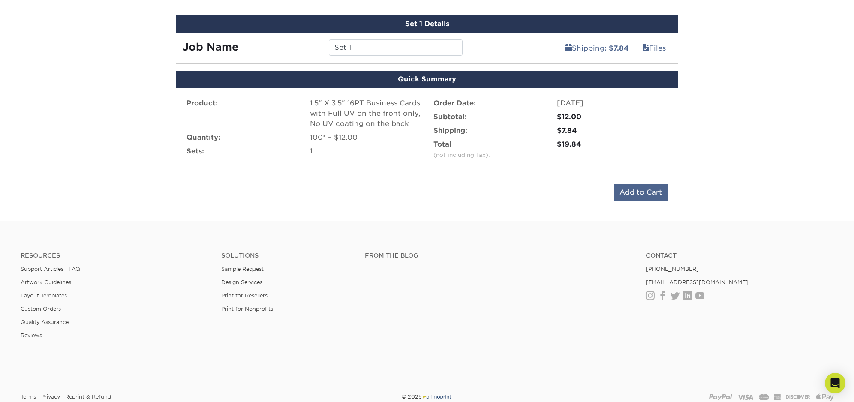
scroll to position [491, 0]
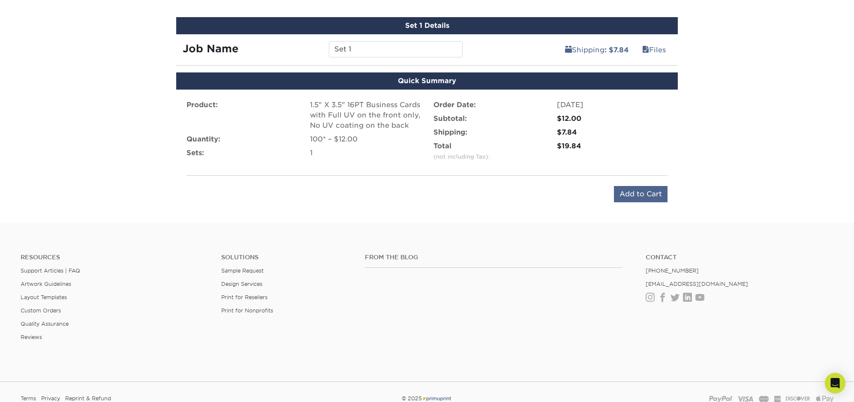
click at [636, 199] on input "Add to Cart" at bounding box center [641, 194] width 54 height 16
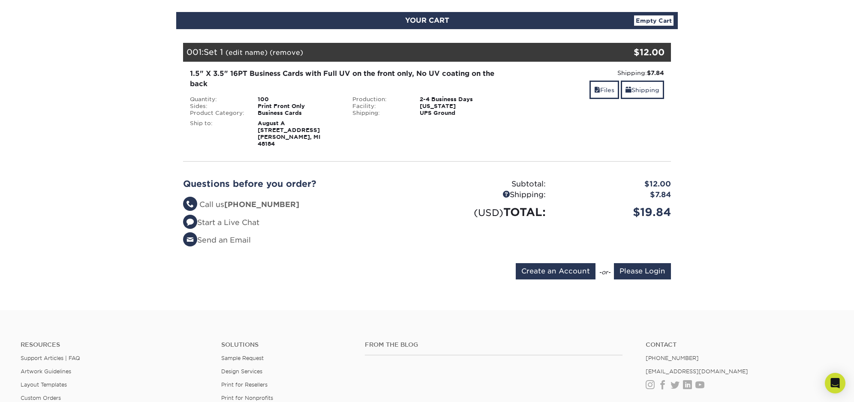
scroll to position [88, 0]
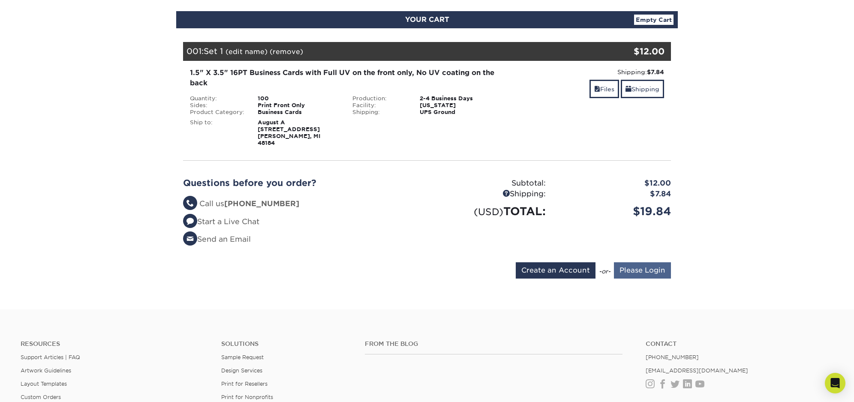
click at [651, 262] on input "Please Login" at bounding box center [642, 270] width 57 height 16
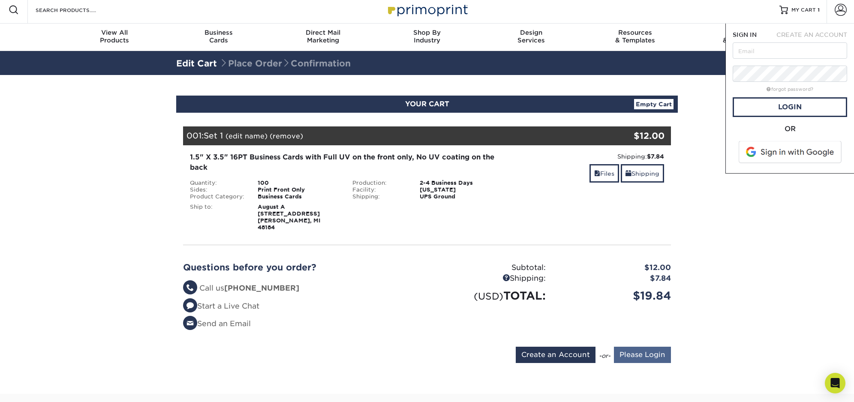
scroll to position [0, 0]
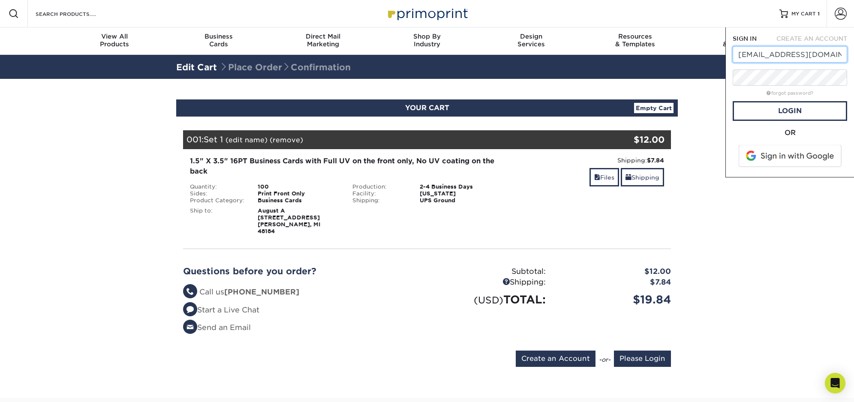
type input "svonlagrave@hotmail.com"
click at [815, 222] on section "YOUR CART Empty Cart Your Cart is Empty Account Login Create Account Contact Us…" at bounding box center [427, 238] width 854 height 319
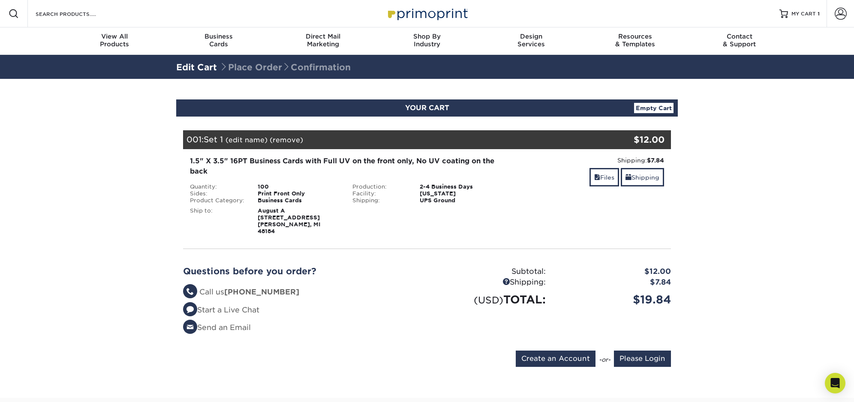
click at [729, 330] on section "YOUR CART Empty Cart Your Cart is Empty Account Login Create Account Contact Us…" at bounding box center [427, 238] width 854 height 319
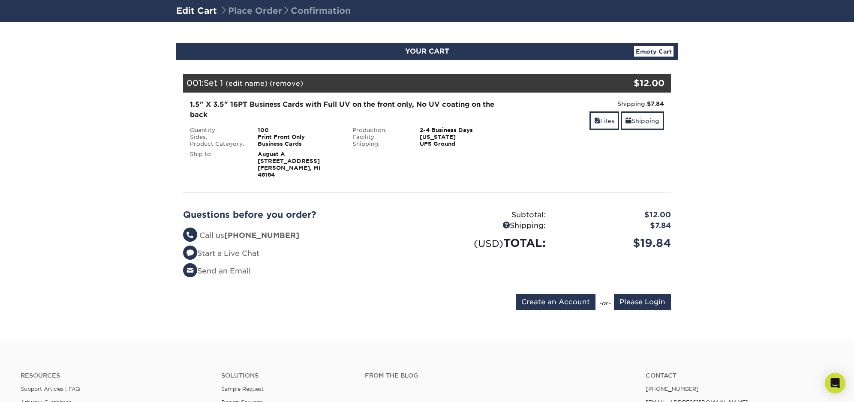
scroll to position [52, 0]
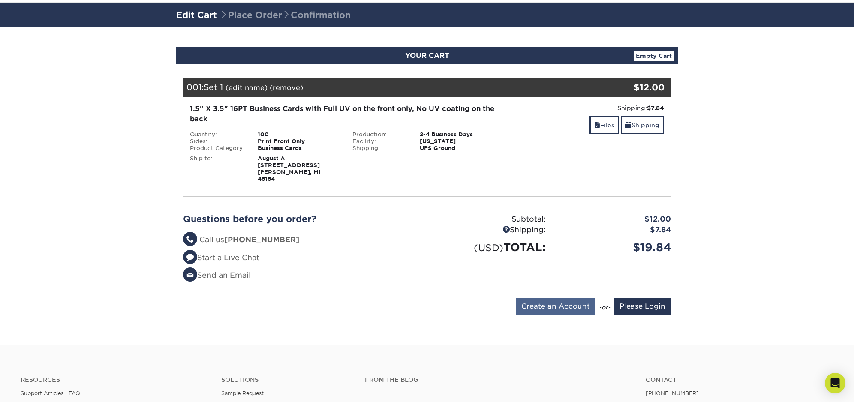
click at [554, 298] on input "Create an Account" at bounding box center [556, 306] width 80 height 16
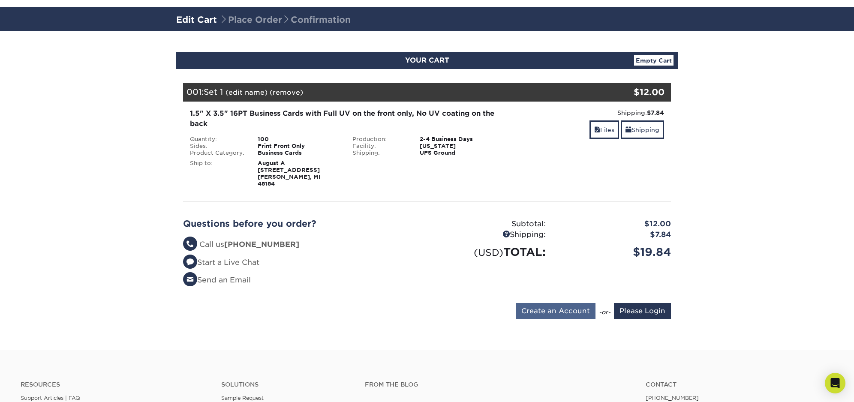
type input "svonlagrave@hotmail.com"
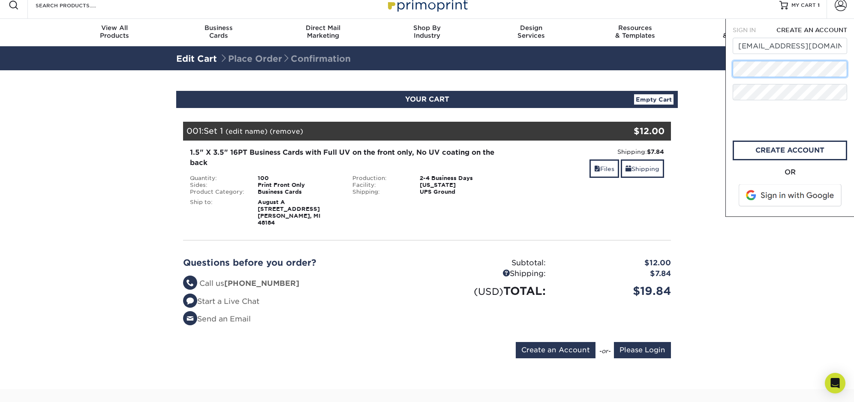
scroll to position [12, 0]
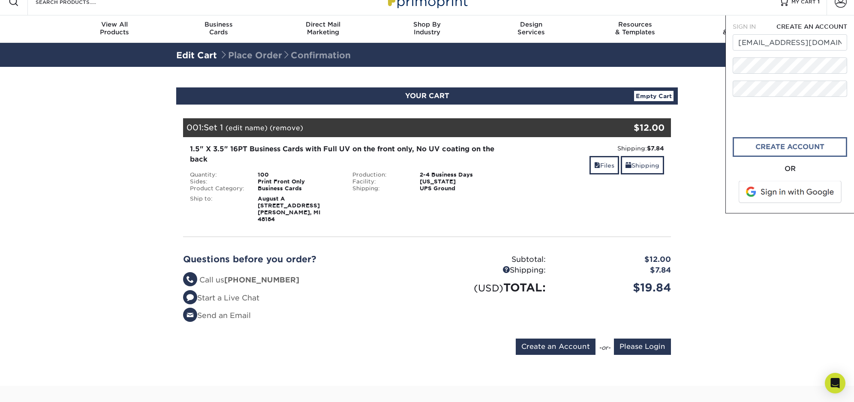
click at [798, 145] on link "create account" at bounding box center [789, 147] width 114 height 20
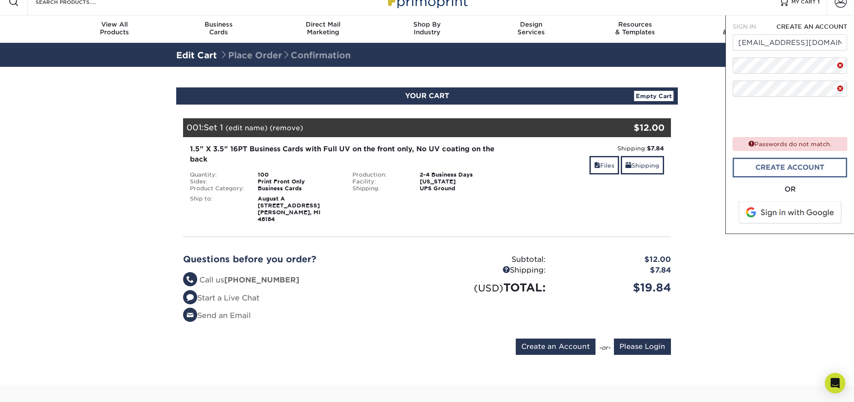
click at [789, 168] on link "create account" at bounding box center [789, 168] width 114 height 20
click at [783, 268] on section "YOUR CART Empty Cart Your Cart is Empty Account Login Create Account Contact Us…" at bounding box center [427, 226] width 854 height 319
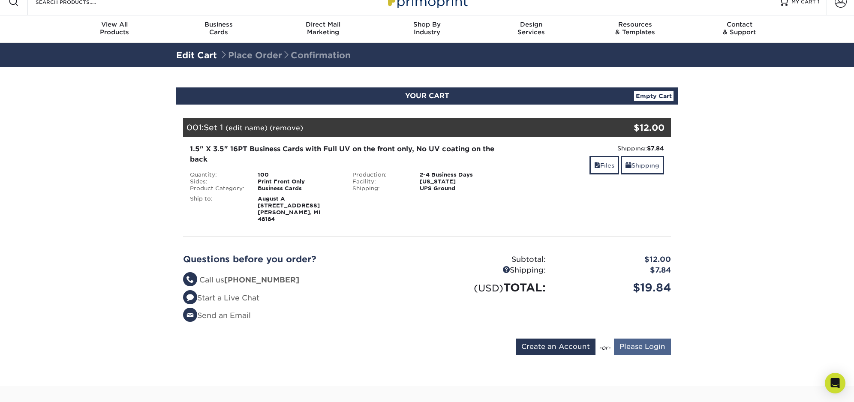
click at [659, 339] on input "Please Login" at bounding box center [642, 347] width 57 height 16
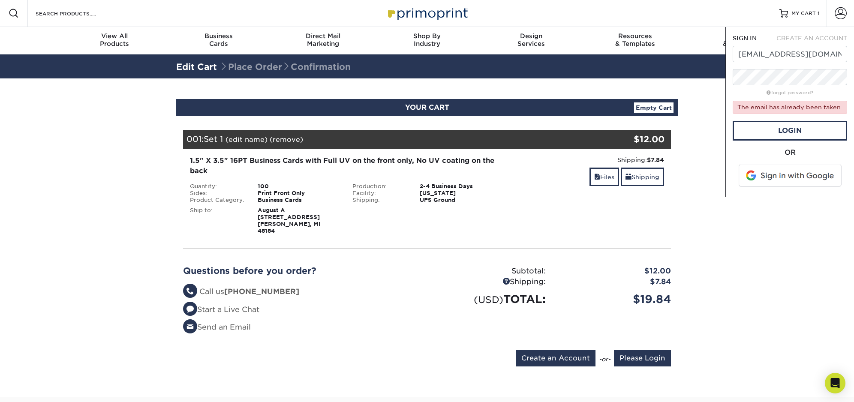
scroll to position [0, 0]
click at [794, 93] on link "forgot password?" at bounding box center [789, 93] width 47 height 6
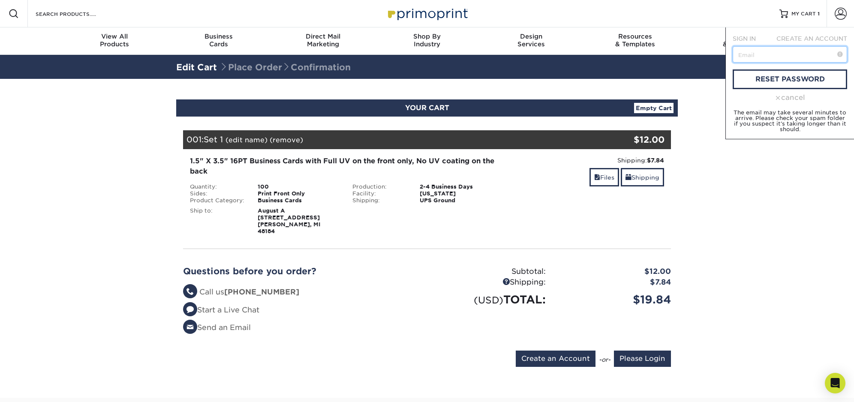
click at [765, 53] on input "text" at bounding box center [789, 54] width 114 height 16
type input "[EMAIL_ADDRESS][DOMAIN_NAME]"
click at [786, 77] on link "reset password" at bounding box center [789, 79] width 114 height 20
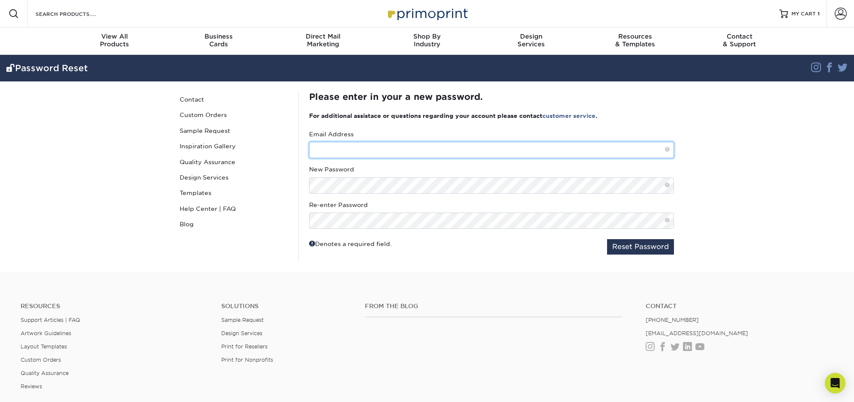
click at [397, 155] on input "text" at bounding box center [491, 150] width 365 height 16
type input "svonlagrave@hotmail.com"
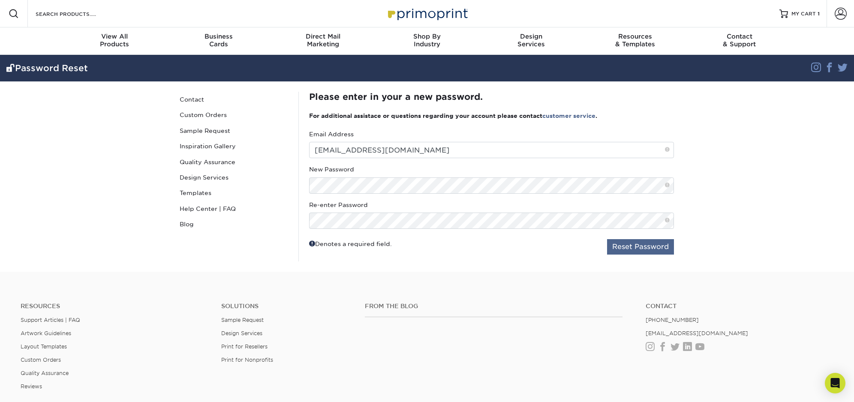
click at [643, 248] on button "Reset Password" at bounding box center [640, 246] width 67 height 15
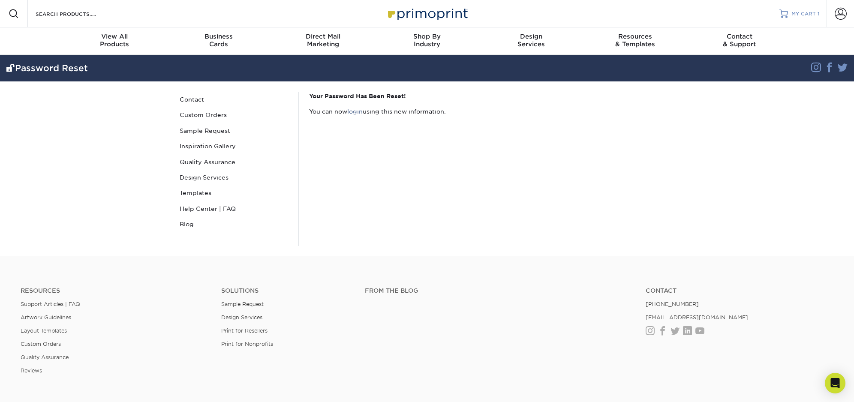
click at [806, 12] on span "MY CART" at bounding box center [803, 13] width 24 height 7
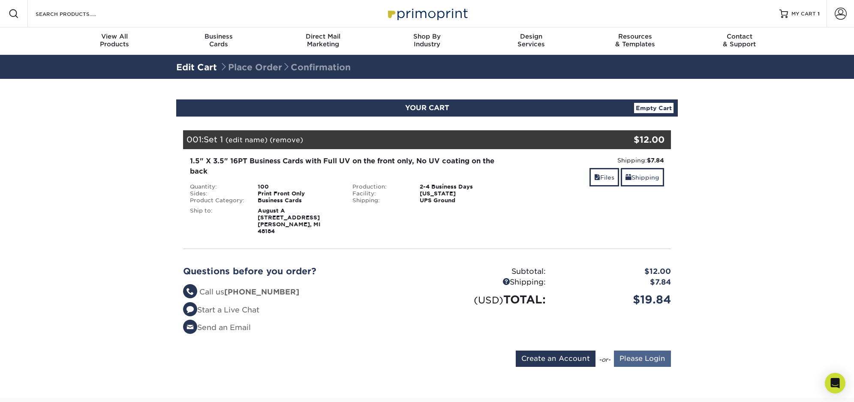
click at [654, 351] on input "Please Login" at bounding box center [642, 359] width 57 height 16
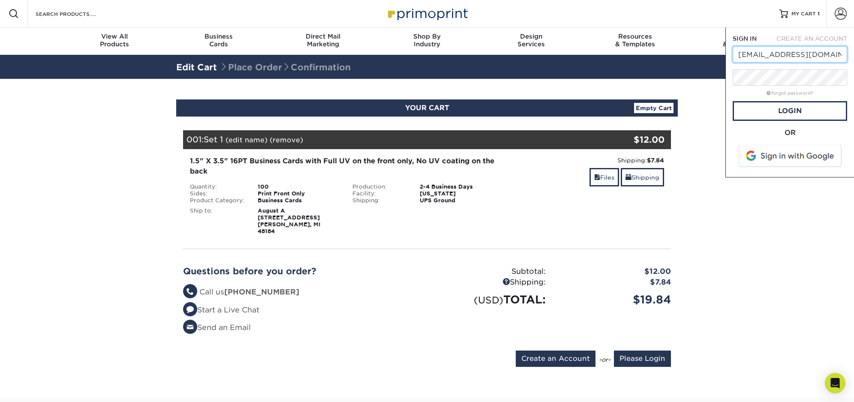
click at [806, 56] on input "[EMAIL_ADDRESS][DOMAIN_NAME]" at bounding box center [789, 54] width 114 height 16
type input "[EMAIL_ADDRESS][DOMAIN_NAME]"
click at [804, 112] on link "Login" at bounding box center [789, 111] width 114 height 20
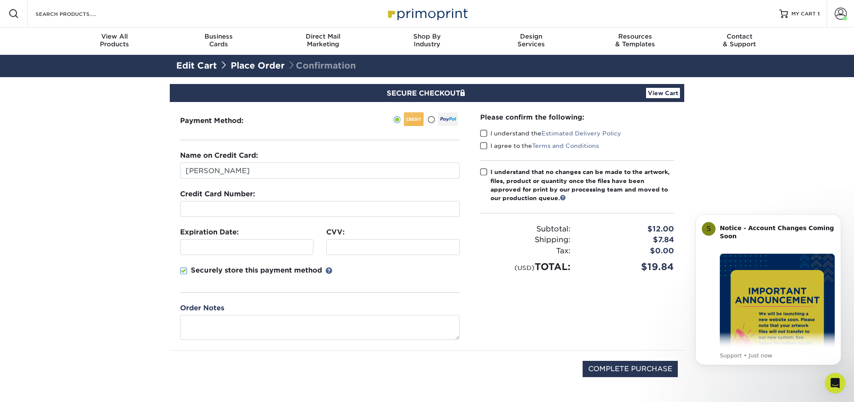
click at [487, 132] on span at bounding box center [483, 133] width 7 height 8
click at [0, 0] on input "I understand the Estimated Delivery Policy" at bounding box center [0, 0] width 0 height 0
click at [558, 145] on link "Terms and Conditions" at bounding box center [565, 145] width 67 height 7
click at [270, 170] on input "Stephanie Von Lagrave" at bounding box center [319, 170] width 279 height 16
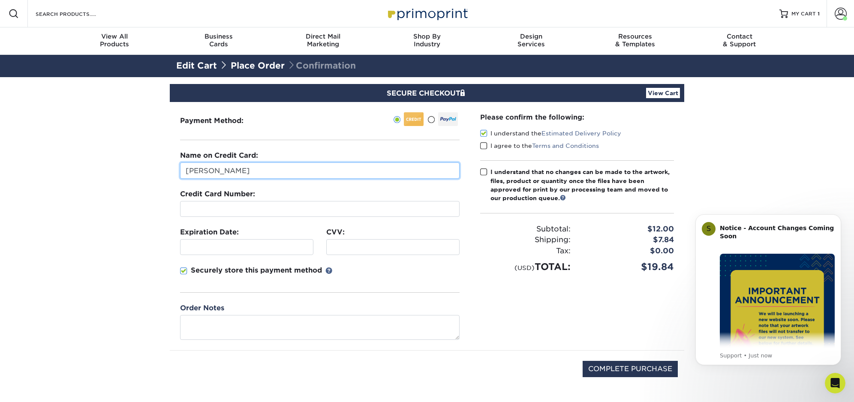
click at [270, 170] on input "Stephanie Von Lagrave" at bounding box center [319, 170] width 279 height 16
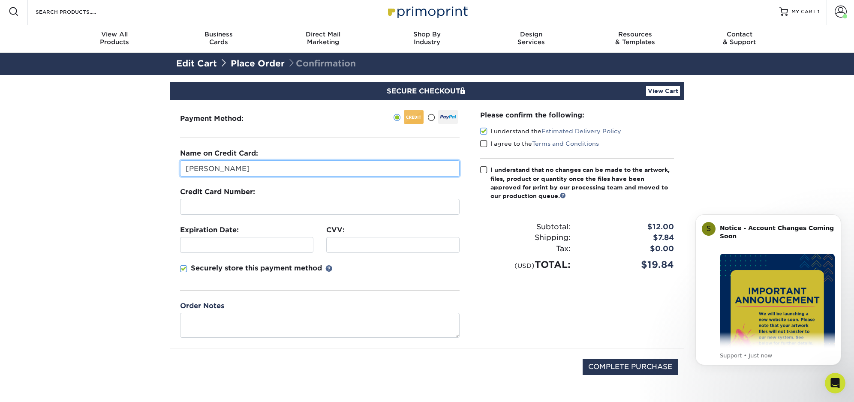
scroll to position [2, 0]
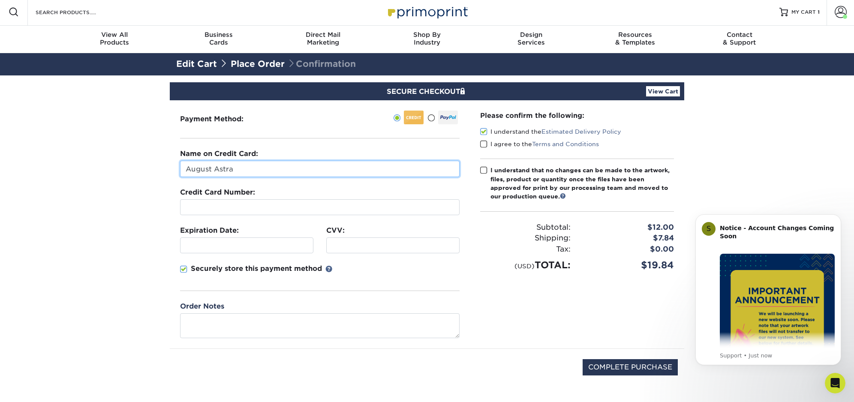
type input "August Astra"
click at [485, 144] on span at bounding box center [483, 144] width 7 height 8
click at [0, 0] on input "I agree to the Terms and Conditions" at bounding box center [0, 0] width 0 height 0
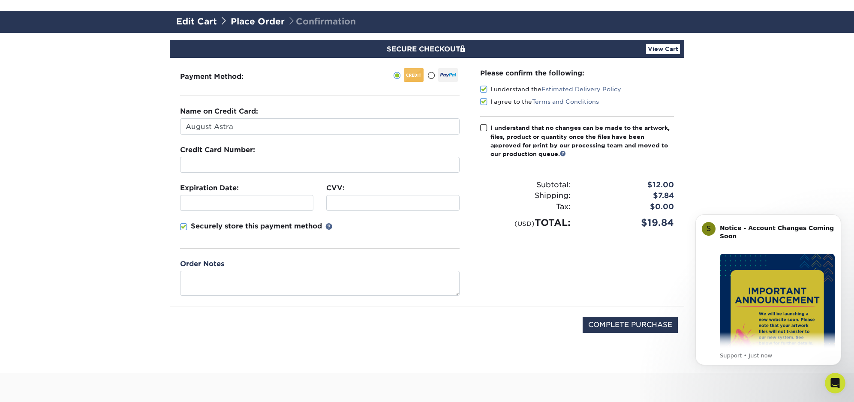
scroll to position [45, 0]
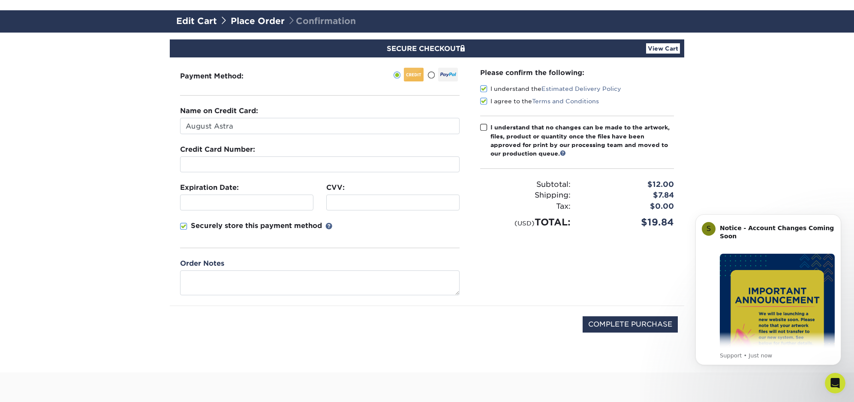
click at [183, 228] on span at bounding box center [183, 226] width 7 height 8
click at [0, 0] on input "Securely store this payment method" at bounding box center [0, 0] width 0 height 0
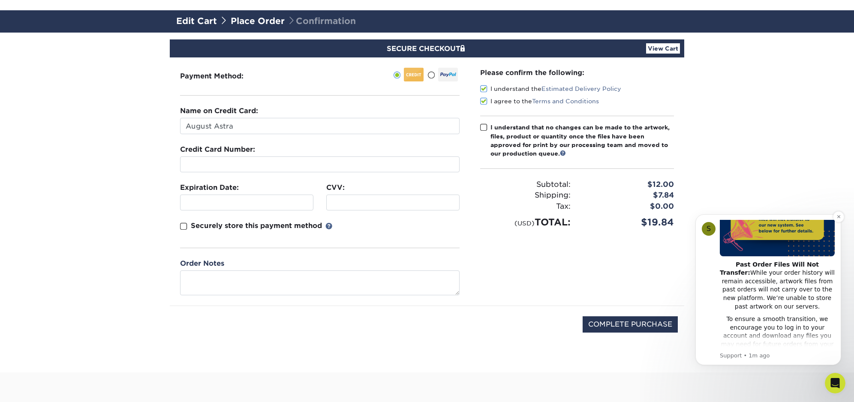
scroll to position [111, 0]
click at [837, 219] on icon "Dismiss notification" at bounding box center [838, 216] width 5 height 5
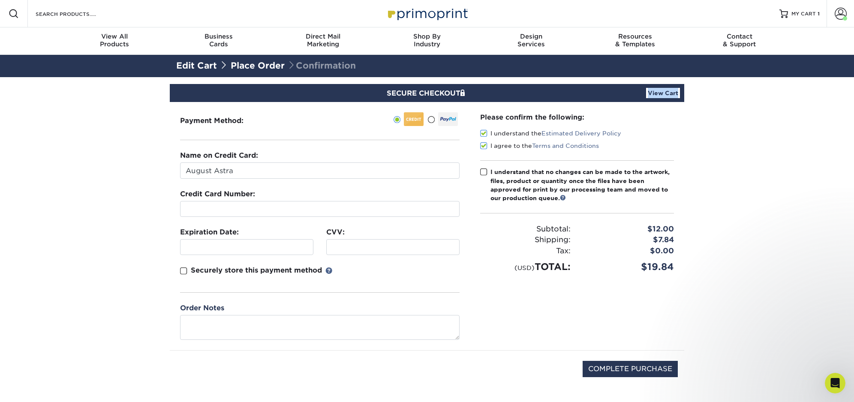
scroll to position [0, 0]
click at [484, 173] on span at bounding box center [483, 172] width 7 height 8
click at [0, 0] on input "I understand that no changes can be made to the artwork, files, product or quan…" at bounding box center [0, 0] width 0 height 0
click at [618, 369] on input "COMPLETE PURCHASE" at bounding box center [629, 369] width 95 height 16
type input "PROCESSING, PLEASE WAIT..."
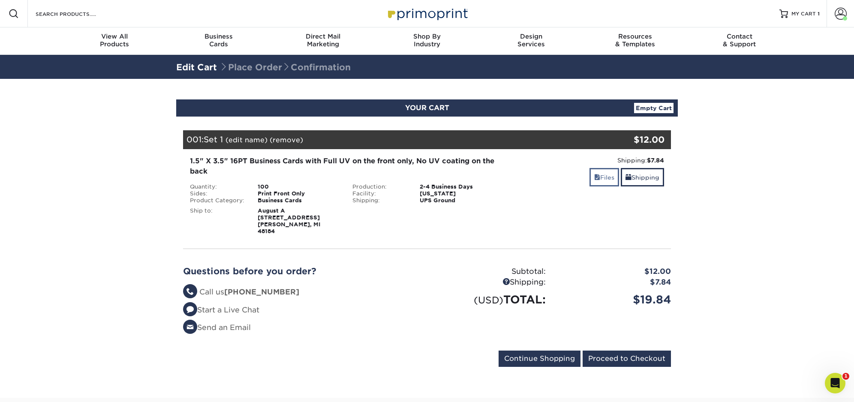
click at [603, 178] on link "Files" at bounding box center [604, 177] width 30 height 18
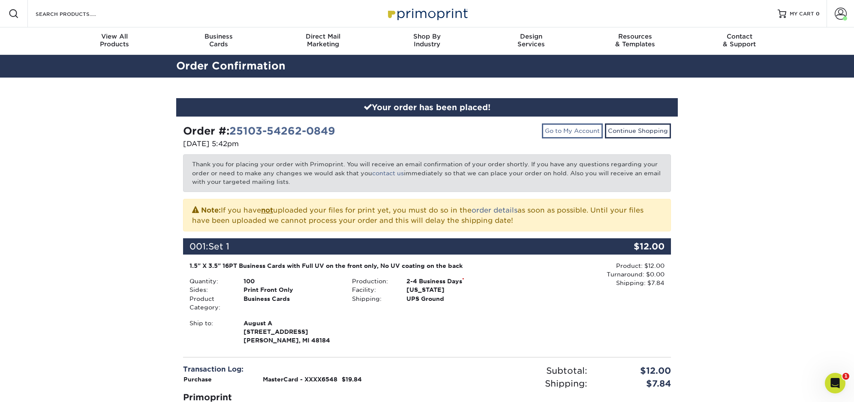
click at [582, 131] on link "Go to My Account" at bounding box center [572, 130] width 61 height 15
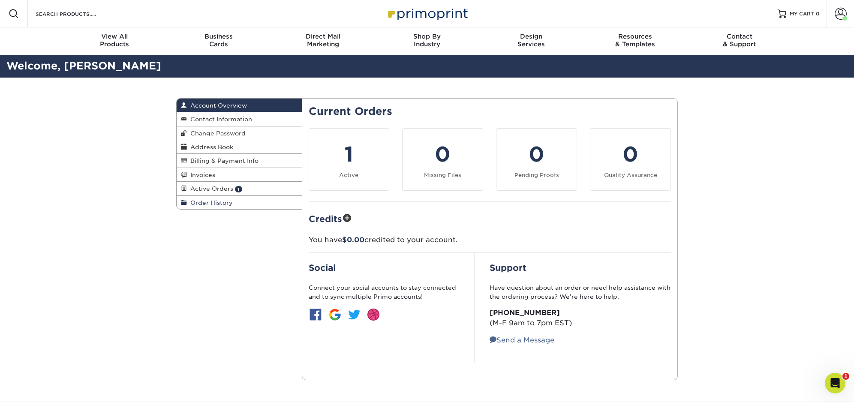
click at [209, 201] on span "Order History" at bounding box center [210, 202] width 46 height 7
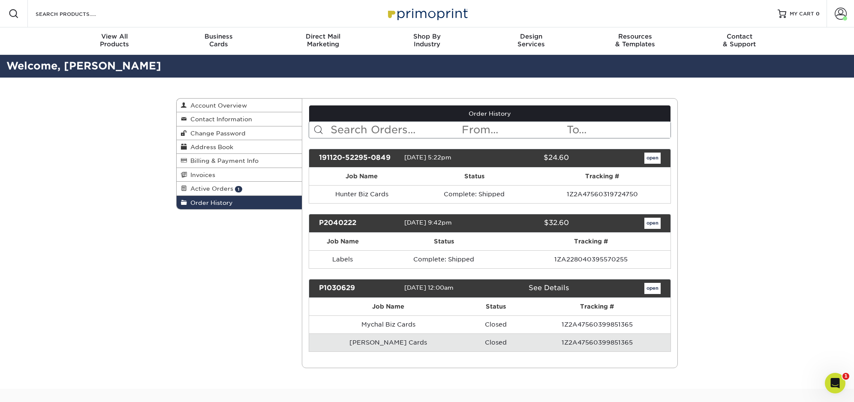
click at [649, 223] on link "open" at bounding box center [652, 223] width 16 height 11
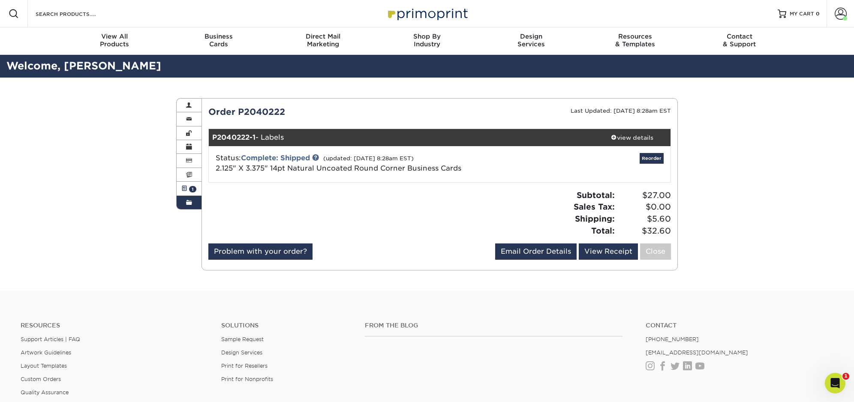
click at [178, 187] on link "Active Orders 1" at bounding box center [189, 189] width 25 height 14
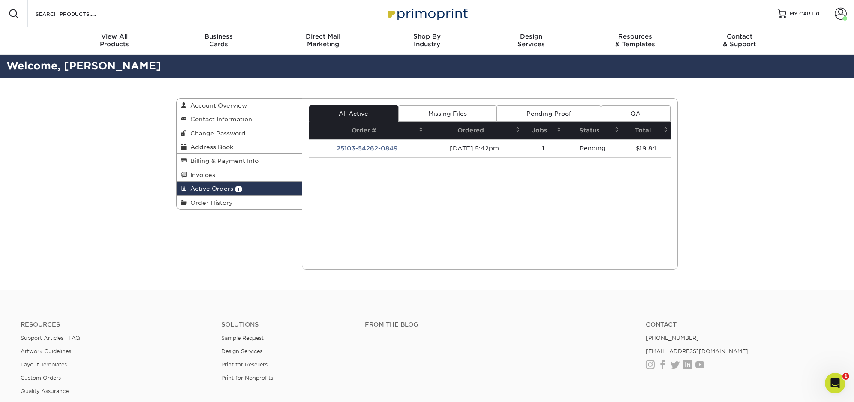
click at [587, 114] on link "Pending Proof" at bounding box center [548, 113] width 104 height 16
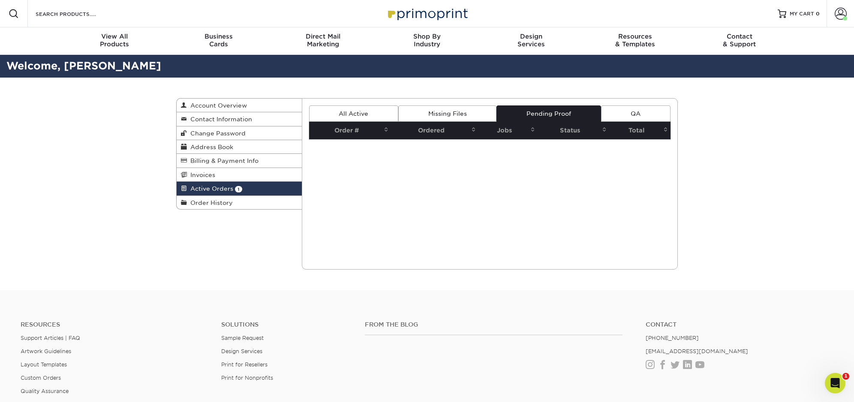
click at [369, 111] on link "All Active" at bounding box center [353, 113] width 89 height 16
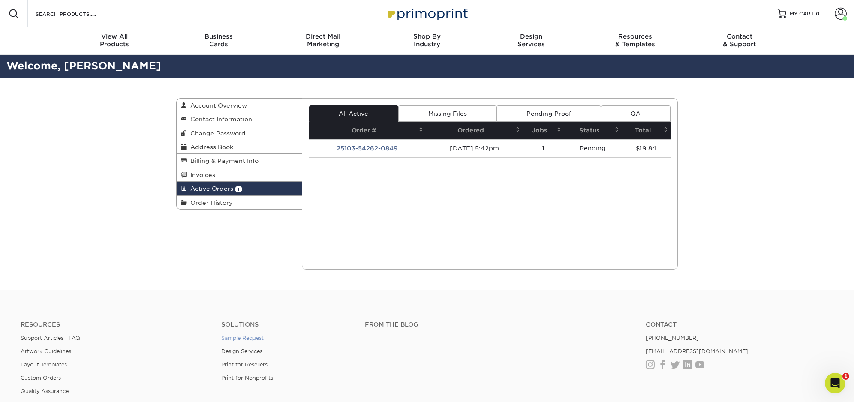
click at [253, 338] on link "Sample Request" at bounding box center [242, 338] width 42 height 6
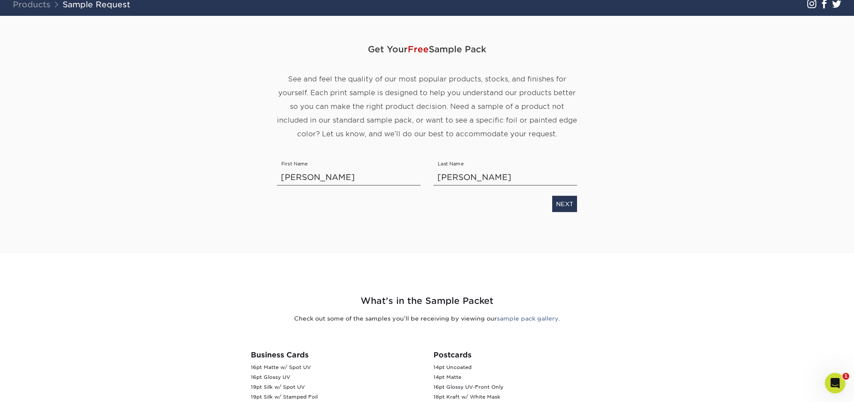
scroll to position [73, 0]
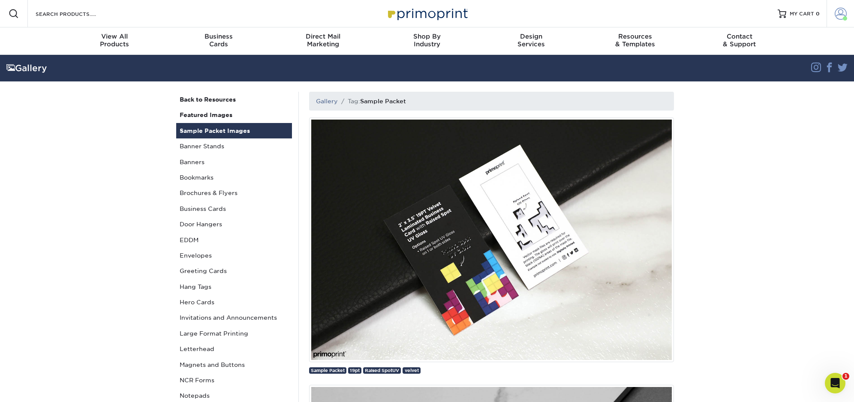
click at [832, 19] on link "Account" at bounding box center [839, 13] width 27 height 27
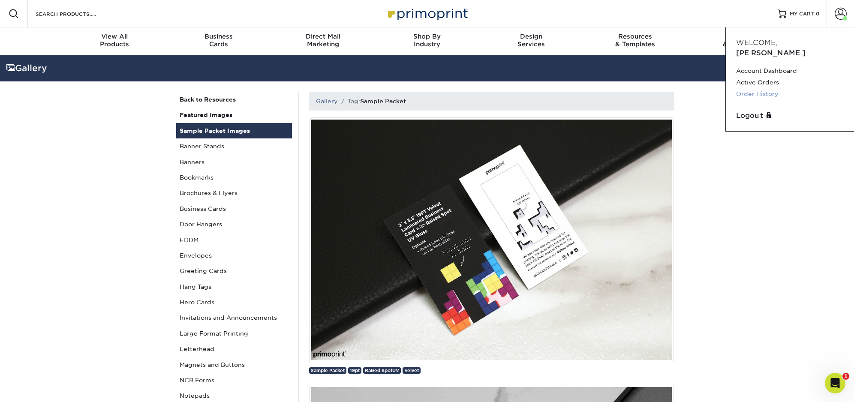
click at [751, 88] on link "Order History" at bounding box center [790, 94] width 108 height 12
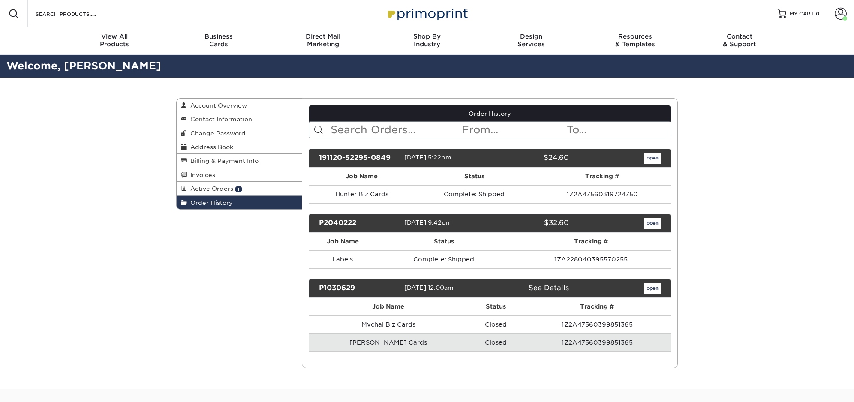
click at [833, 384] on div "Order History Account Overview Contact Information Change Password Address Book…" at bounding box center [427, 233] width 854 height 311
click at [834, 387] on icon "Open Intercom Messenger" at bounding box center [835, 383] width 14 height 14
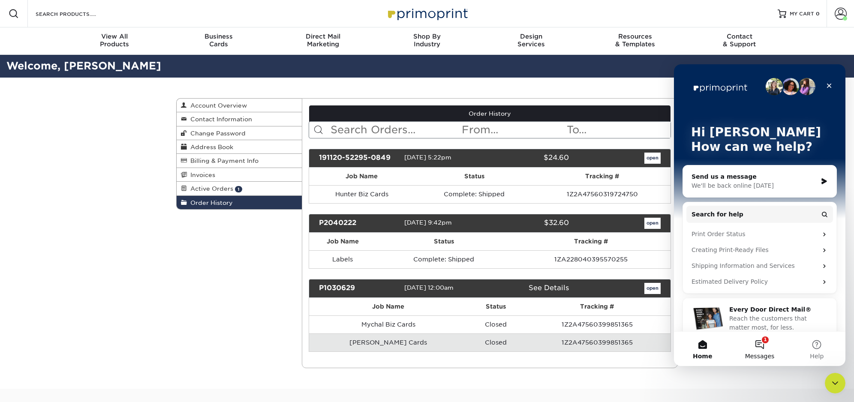
click at [759, 351] on button "1 Messages" at bounding box center [759, 349] width 57 height 34
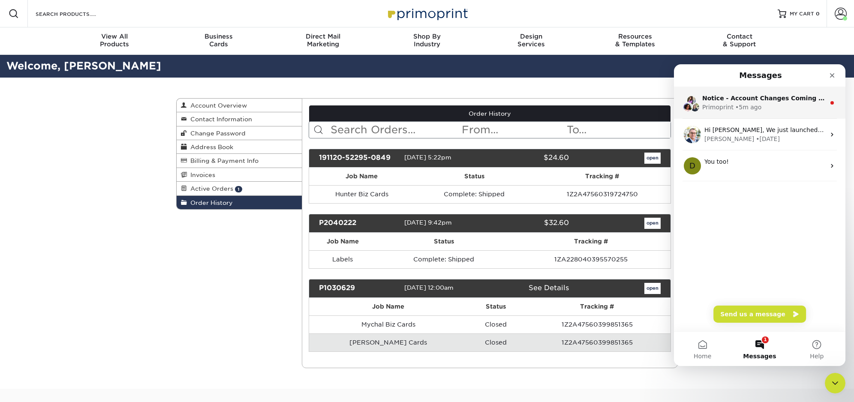
click at [789, 106] on div "Primoprint • 5m ago" at bounding box center [763, 107] width 123 height 9
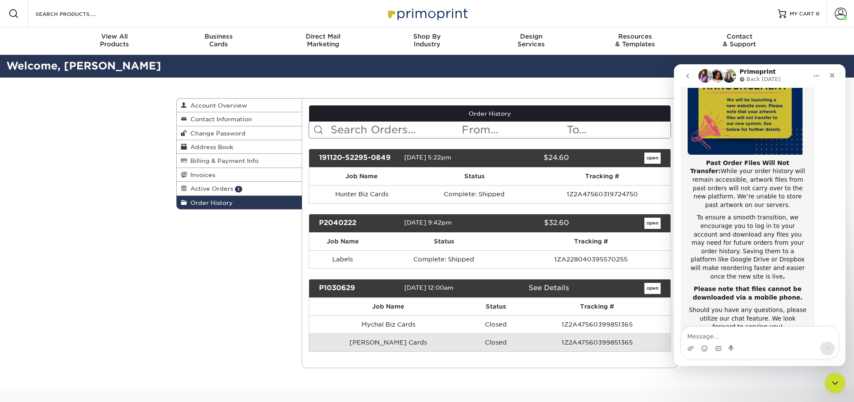
scroll to position [131, 0]
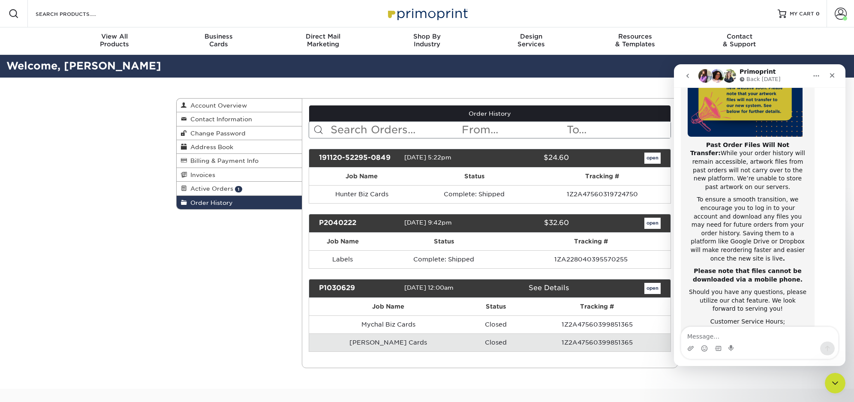
click at [650, 159] on link "open" at bounding box center [652, 158] width 16 height 11
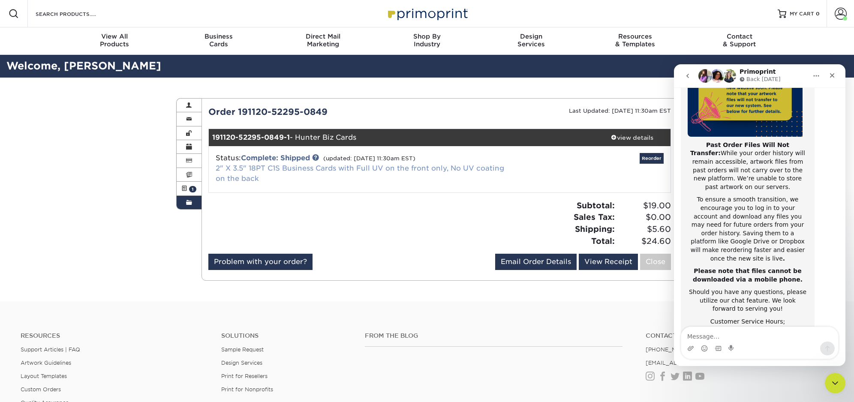
click at [299, 168] on link "2" X 3.5" 18PT C1S Business Cards with Full UV on the front only, No UV coating…" at bounding box center [360, 173] width 288 height 18
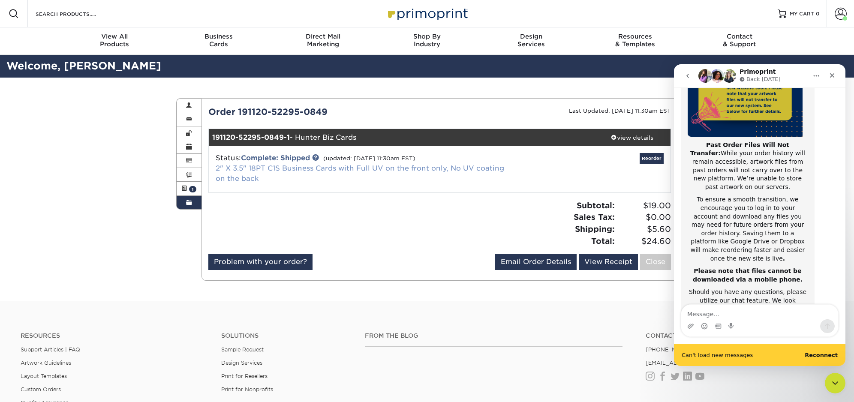
scroll to position [0, 0]
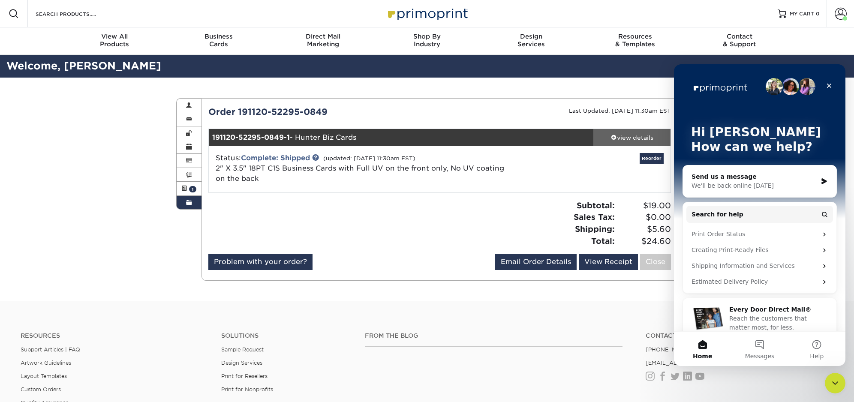
click at [612, 136] on span at bounding box center [614, 137] width 6 height 6
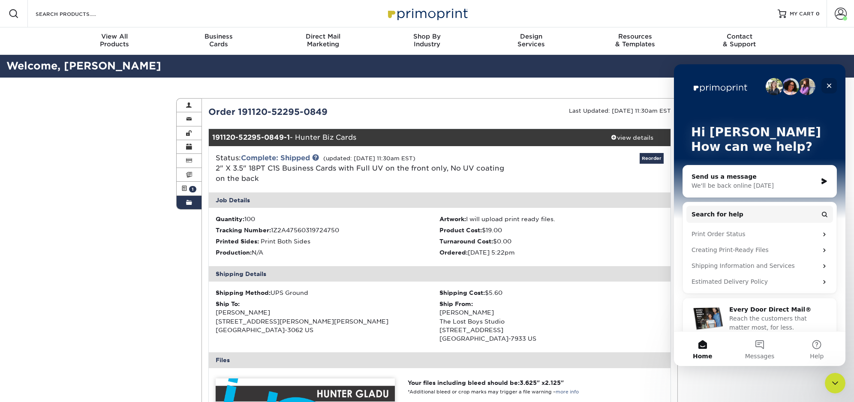
click at [828, 83] on icon "Close" at bounding box center [828, 85] width 7 height 7
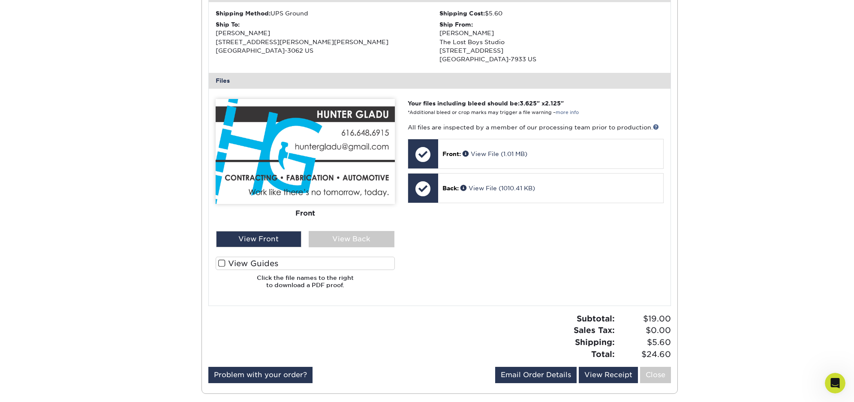
scroll to position [327, 0]
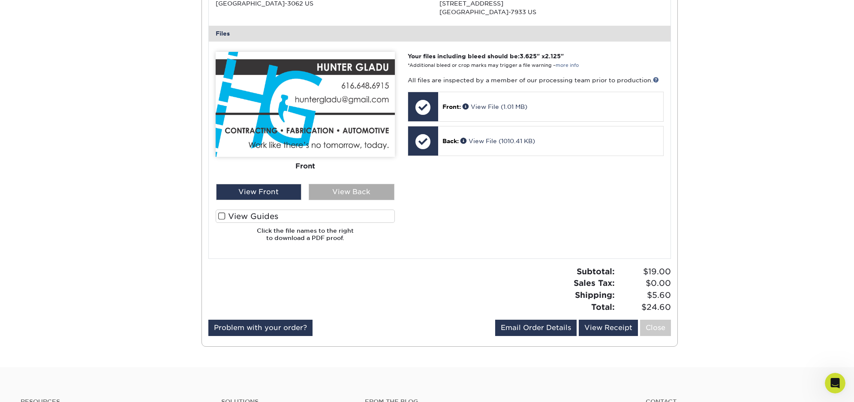
click at [345, 187] on div "View Back" at bounding box center [352, 192] width 86 height 16
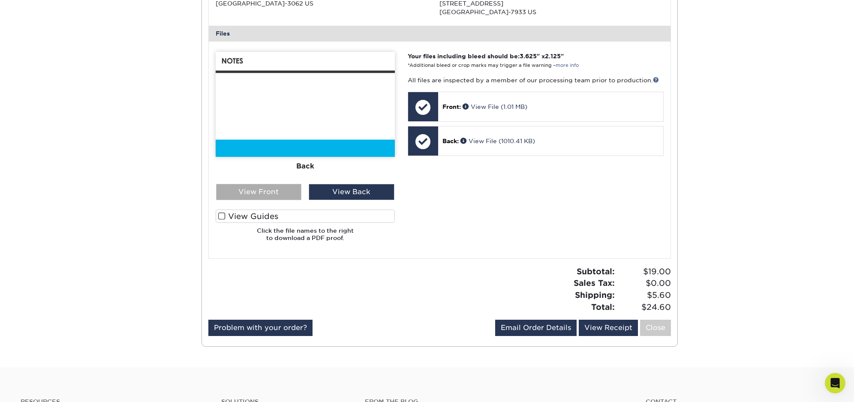
click at [286, 188] on div "View Front" at bounding box center [259, 192] width 86 height 16
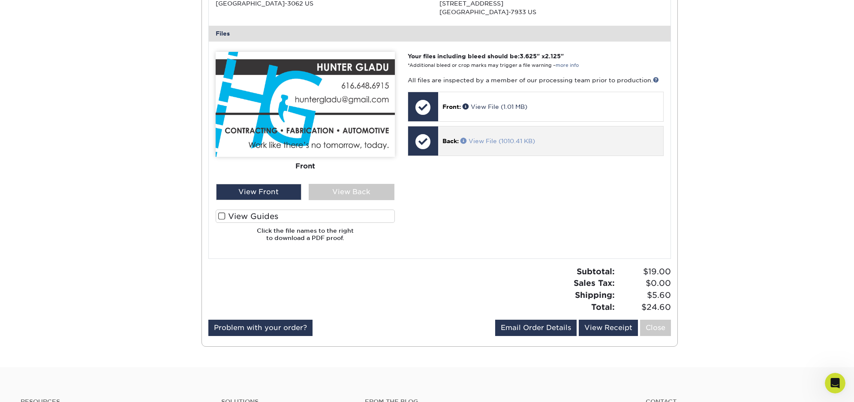
click at [504, 138] on link "View File (1010.41 KB)" at bounding box center [497, 141] width 75 height 7
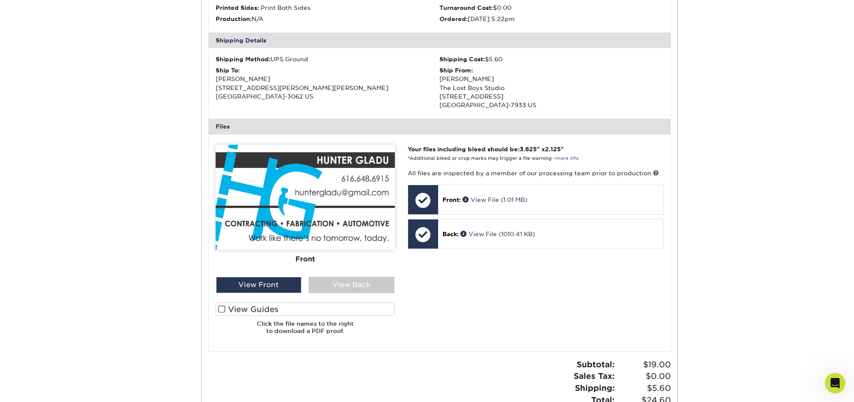
scroll to position [6, 0]
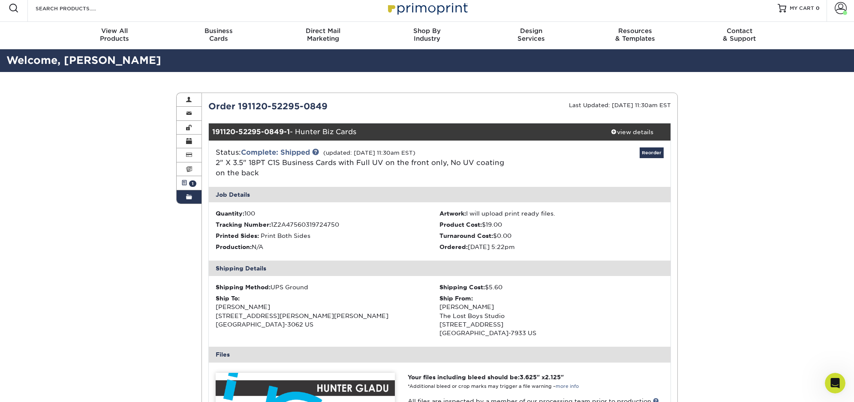
click at [185, 183] on span at bounding box center [184, 183] width 6 height 7
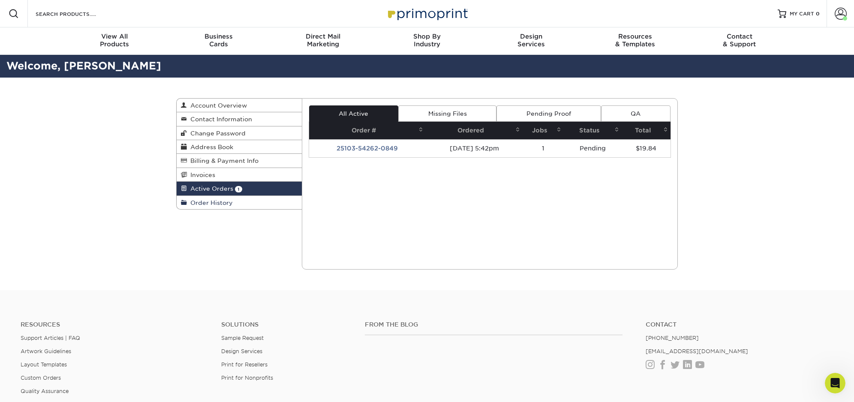
click at [216, 201] on span "Order History" at bounding box center [210, 202] width 46 height 7
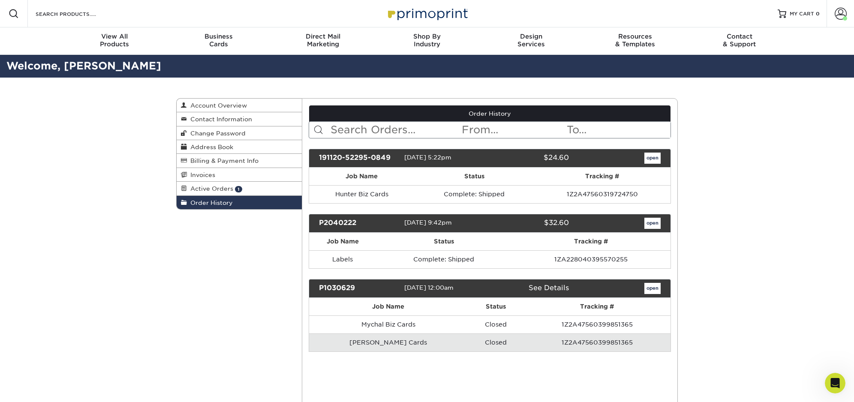
click at [654, 224] on link "open" at bounding box center [652, 223] width 16 height 11
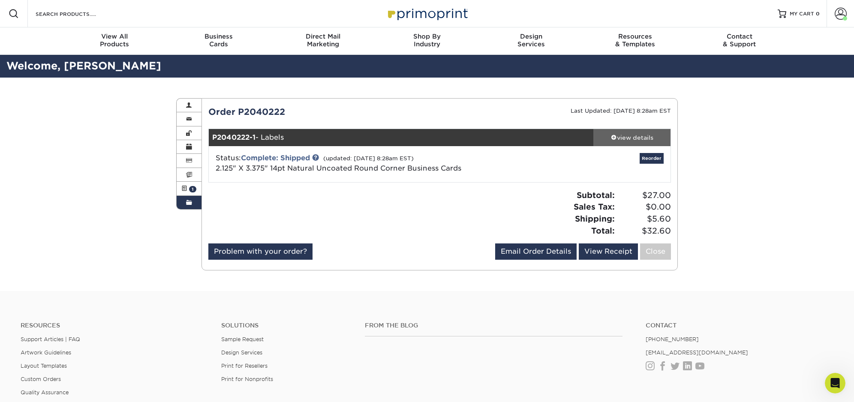
click at [635, 136] on div "view details" at bounding box center [631, 137] width 77 height 9
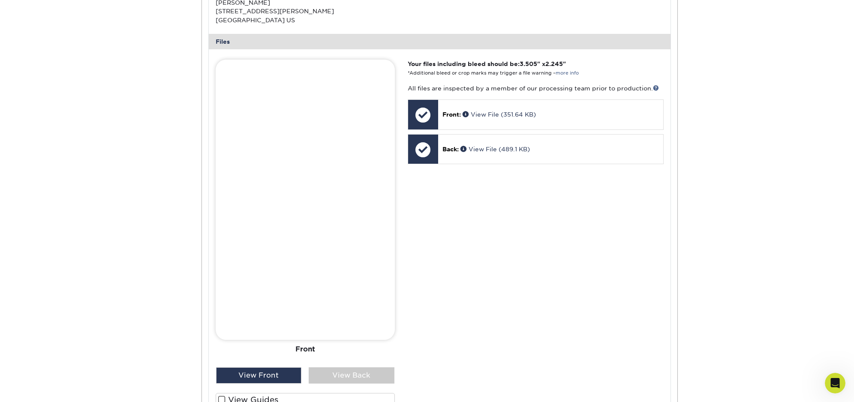
scroll to position [428, 0]
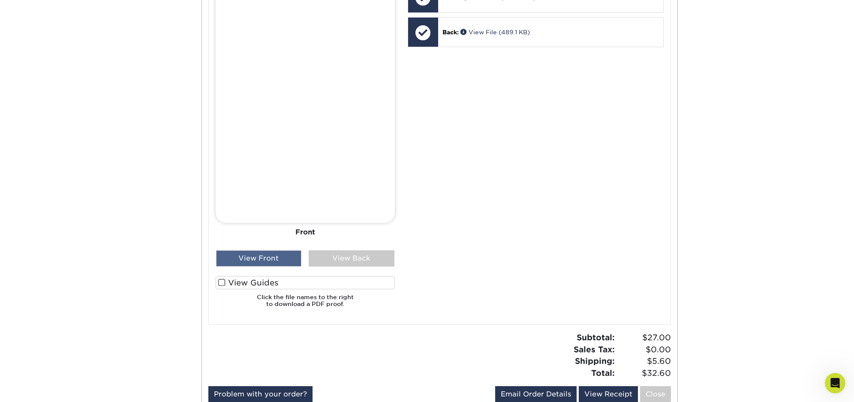
click at [284, 258] on div "View Front" at bounding box center [259, 258] width 86 height 16
click at [328, 257] on div "View Back" at bounding box center [352, 258] width 86 height 16
click at [292, 257] on div "View Front" at bounding box center [259, 258] width 86 height 16
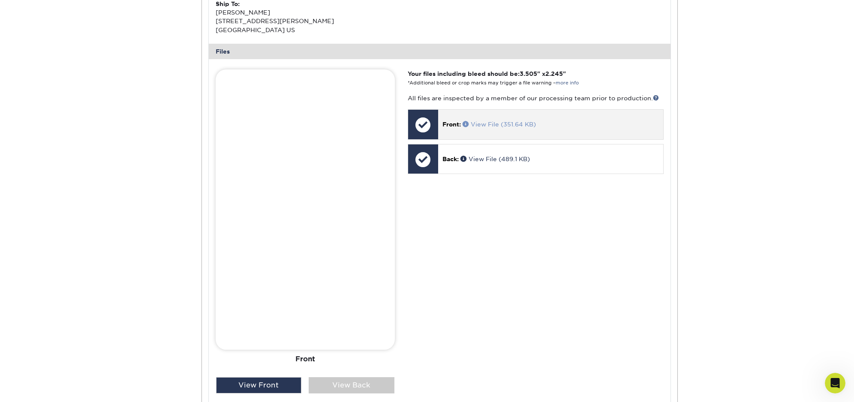
scroll to position [303, 0]
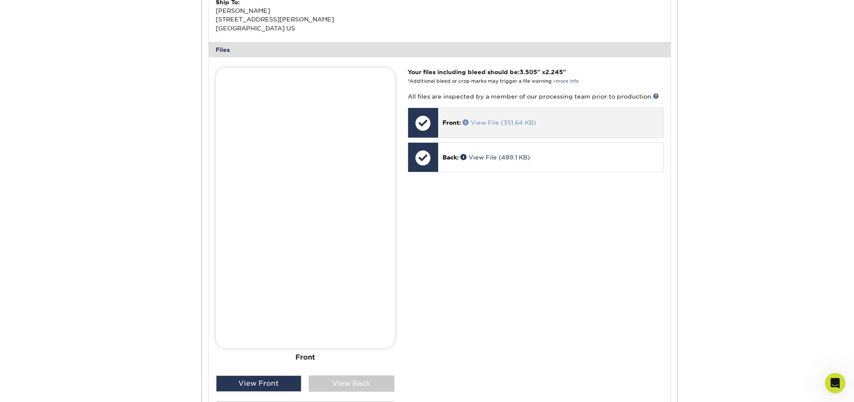
click at [489, 121] on link "View File (351.64 KB)" at bounding box center [498, 122] width 73 height 7
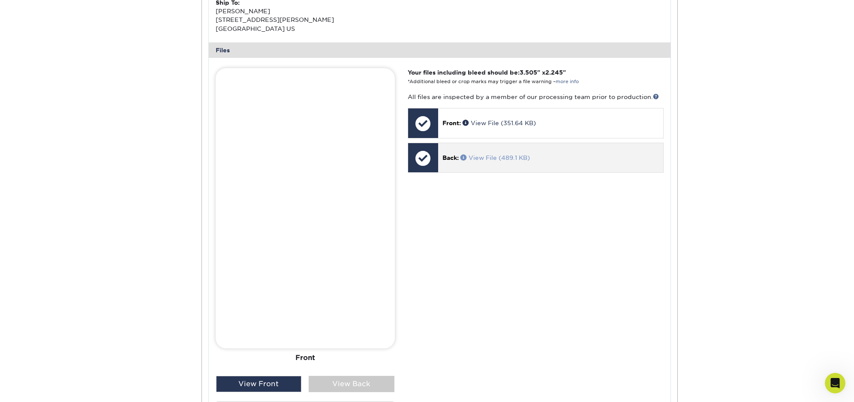
click at [480, 156] on link "View File (489.1 KB)" at bounding box center [494, 157] width 69 height 7
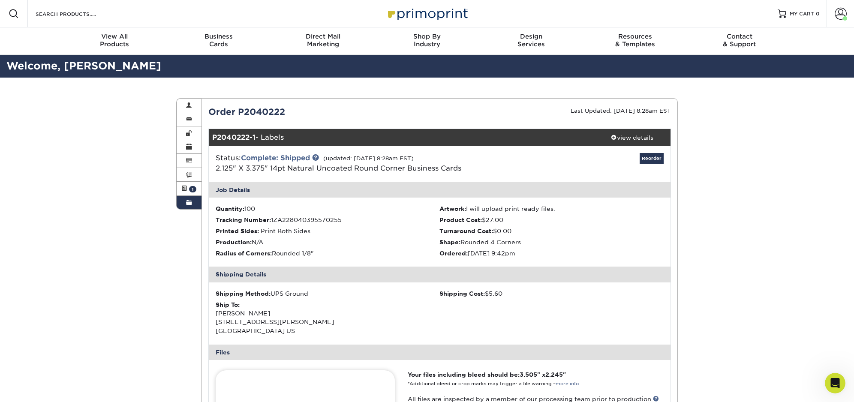
scroll to position [0, 0]
click at [190, 205] on link "Order History" at bounding box center [189, 202] width 25 height 13
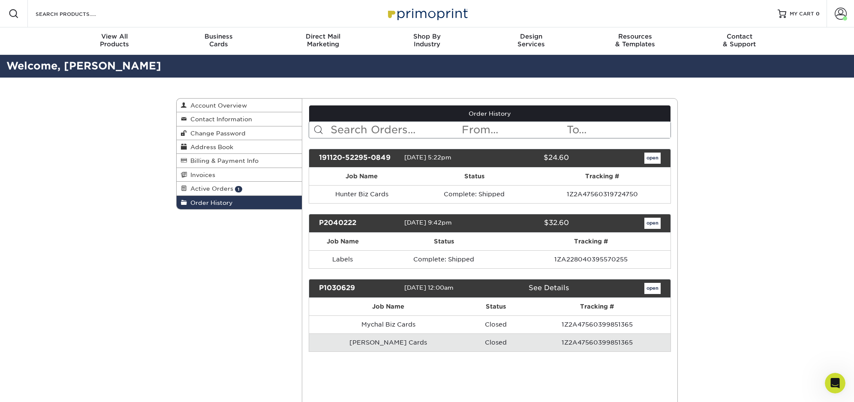
click at [649, 291] on link "open" at bounding box center [652, 288] width 16 height 11
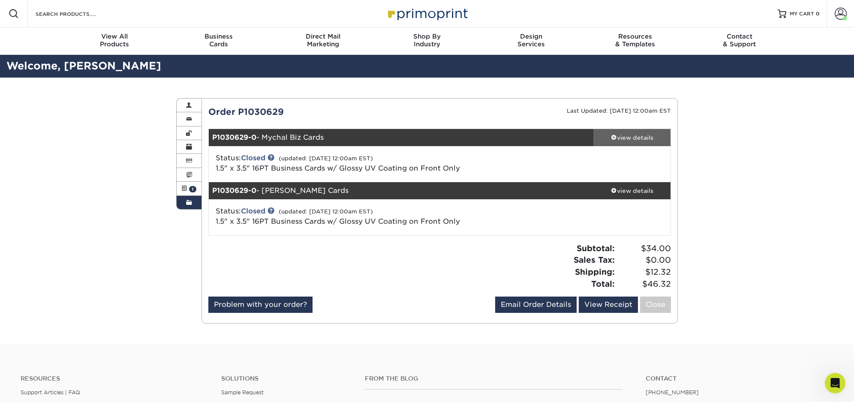
click at [616, 136] on div "view details" at bounding box center [631, 137] width 77 height 9
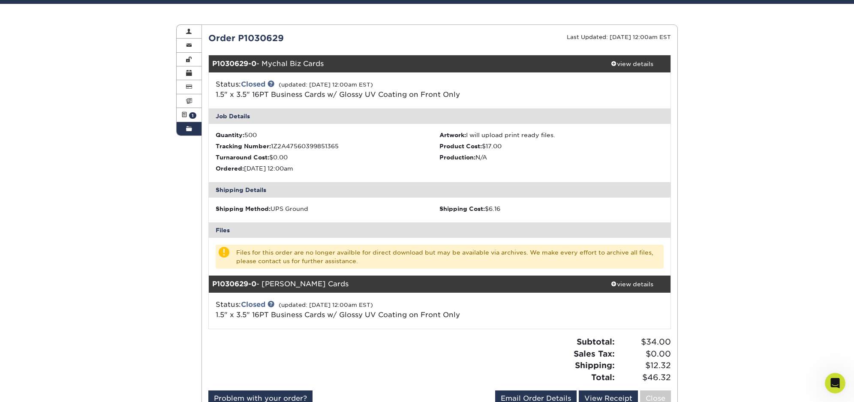
scroll to position [76, 0]
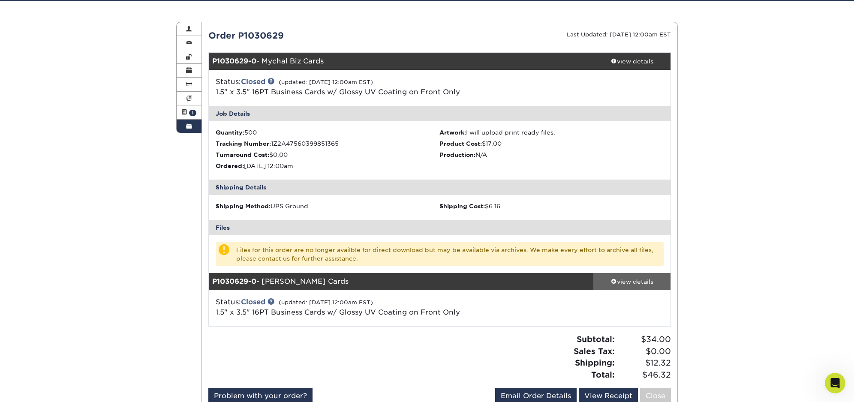
click at [611, 280] on span at bounding box center [614, 281] width 6 height 6
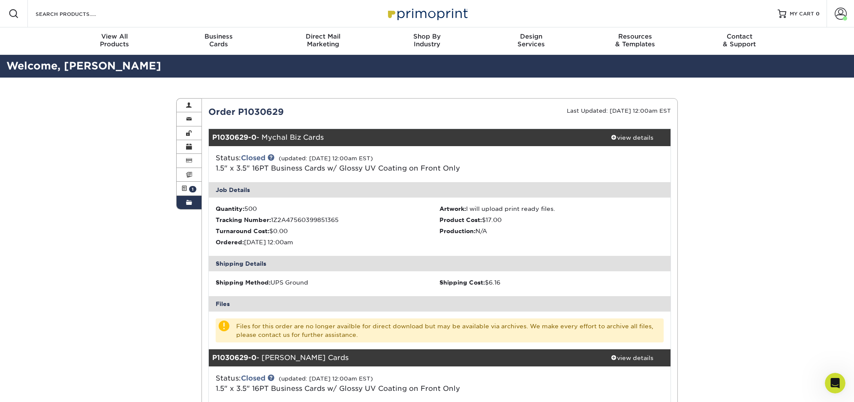
scroll to position [0, 0]
click at [835, 16] on span at bounding box center [840, 14] width 12 height 12
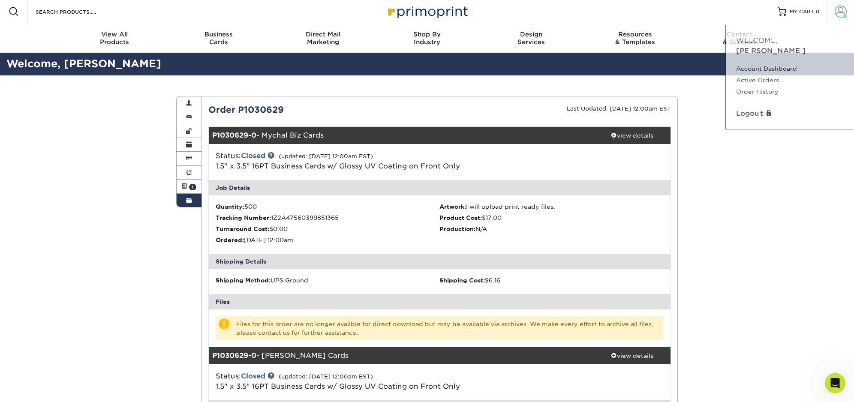
scroll to position [0, 0]
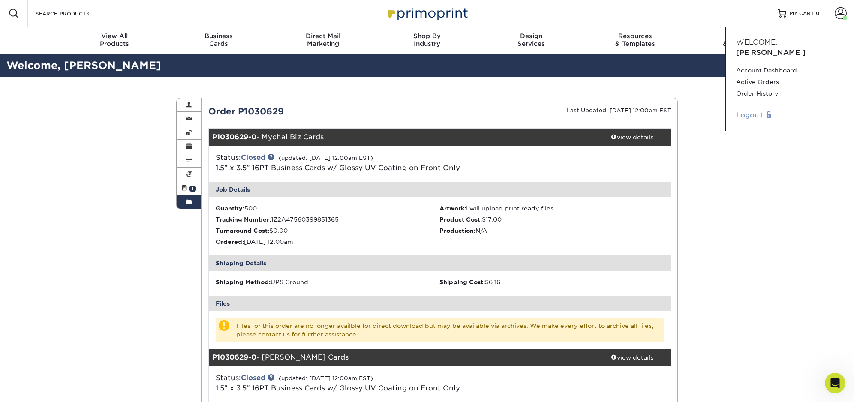
click at [755, 110] on link "Logout" at bounding box center [790, 115] width 108 height 10
